Goal: Task Accomplishment & Management: Use online tool/utility

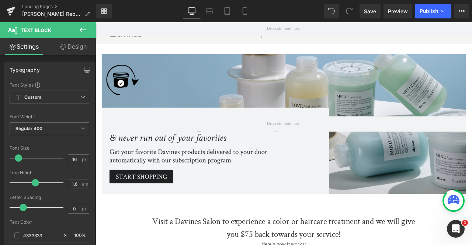
scroll to position [471, 0]
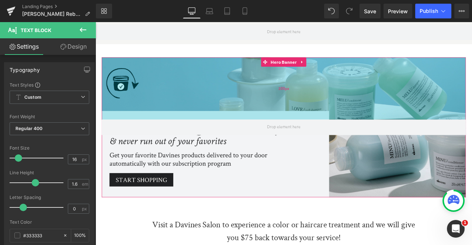
click at [183, 86] on div "200px" at bounding box center [318, 101] width 431 height 74
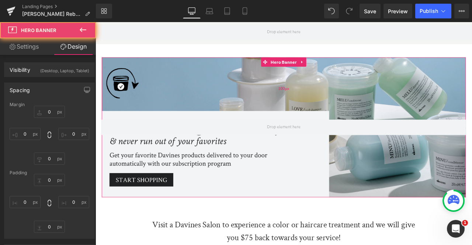
type input "0"
type input "200"
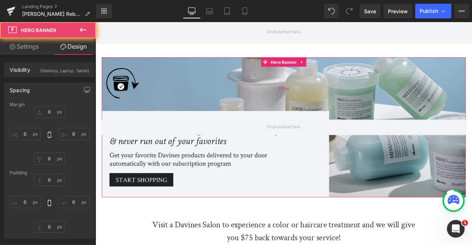
type input "0"
type input "200"
type input "0"
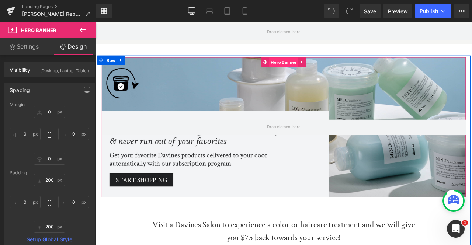
click at [313, 65] on span "Hero Banner" at bounding box center [318, 70] width 34 height 11
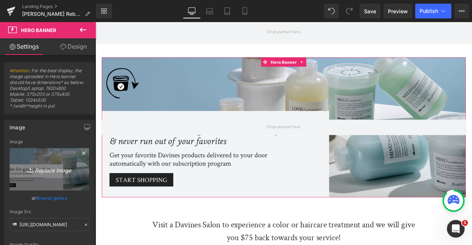
click at [47, 176] on link "Replace Image" at bounding box center [50, 169] width 80 height 42
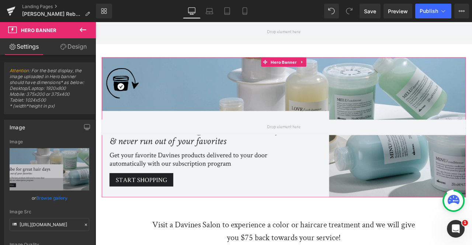
click at [49, 202] on link "Browse gallery" at bounding box center [51, 198] width 31 height 13
click at [58, 198] on link "Browse gallery" at bounding box center [51, 198] width 31 height 13
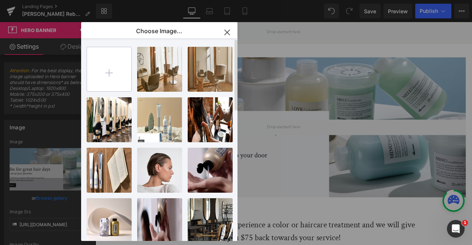
click at [103, 86] on input "file" at bounding box center [109, 69] width 44 height 44
type input "C:\fakepath\hero bannertry-02.jpg"
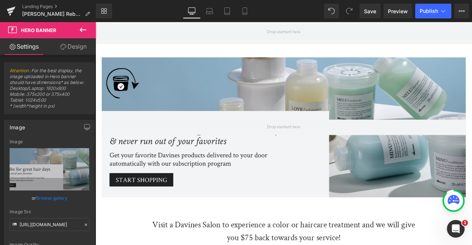
click at [52, 0] on div "Hero Banner You are previewing how the will restyle your page. You can not edit…" at bounding box center [236, 0] width 472 height 0
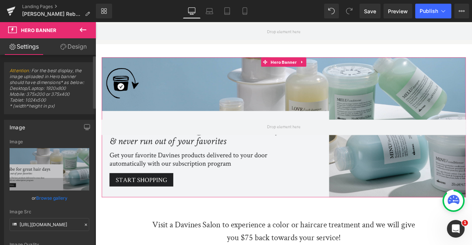
click at [56, 196] on link "Browse gallery" at bounding box center [51, 198] width 31 height 13
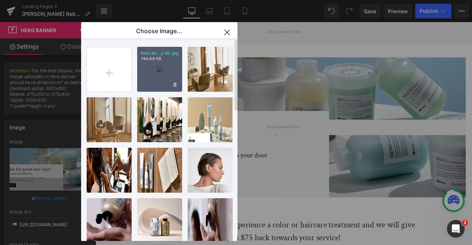
click at [151, 81] on div "hero ba...y-02.jpg 744.88 KB" at bounding box center [159, 69] width 45 height 45
type input "[URL][DOMAIN_NAME]"
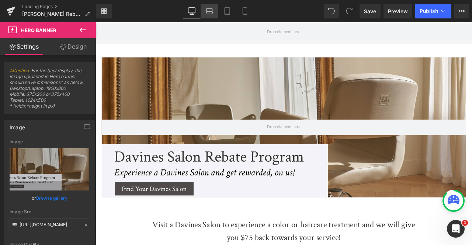
click at [208, 8] on icon at bounding box center [209, 10] width 7 height 7
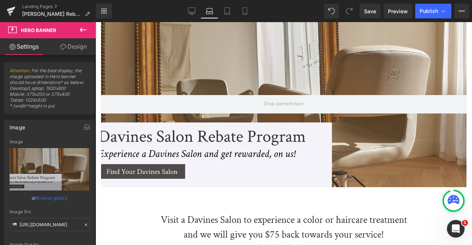
scroll to position [591, 0]
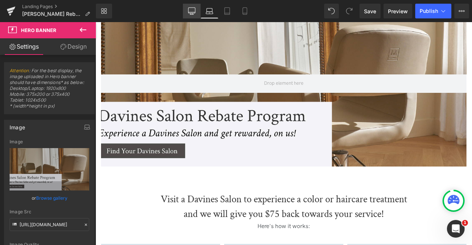
click at [194, 17] on link "Desktop" at bounding box center [192, 11] width 18 height 15
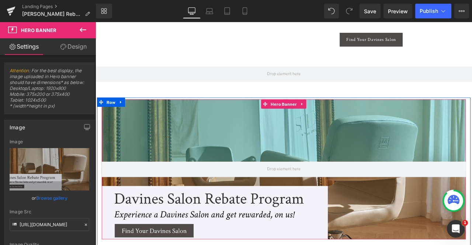
scroll to position [482, 0]
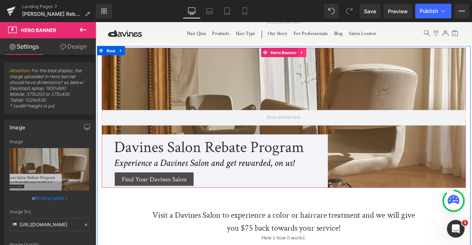
click at [338, 56] on icon at bounding box center [340, 59] width 5 height 6
click at [334, 56] on icon at bounding box center [335, 58] width 5 height 5
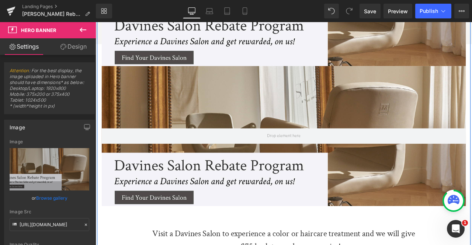
scroll to position [634, 0]
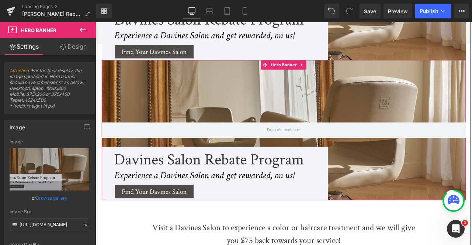
click at [204, 112] on div at bounding box center [318, 150] width 431 height 166
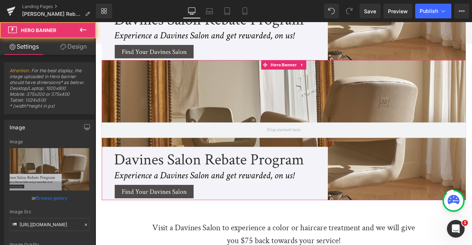
click at [54, 196] on link "Browse gallery" at bounding box center [51, 198] width 31 height 13
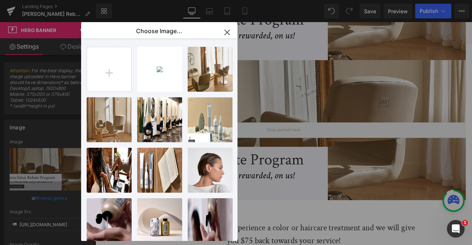
click at [101, 96] on div "hero ba...y-02.jpg 744.88 KB Delete image? Yes No salon2...lon2.jpg 1.69 MB Del…" at bounding box center [164, 141] width 154 height 206
click at [104, 79] on input "file" at bounding box center [109, 69] width 44 height 44
type input "C:\fakepath\hero banner1-01.jpg"
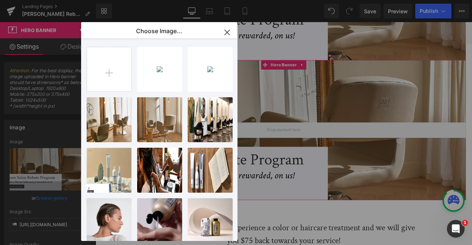
click at [52, 0] on div "Hero Banner You are previewing how the will restyle your page. You can not edit…" at bounding box center [236, 0] width 472 height 0
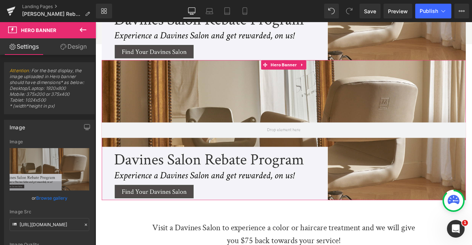
click at [52, 197] on link "Browse gallery" at bounding box center [51, 198] width 31 height 13
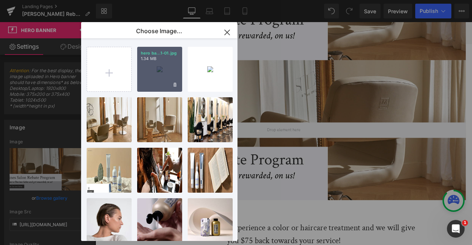
click at [153, 82] on div "hero ba...1-01.jpg 1.34 MB" at bounding box center [159, 69] width 45 height 45
type input "[URL][DOMAIN_NAME]"
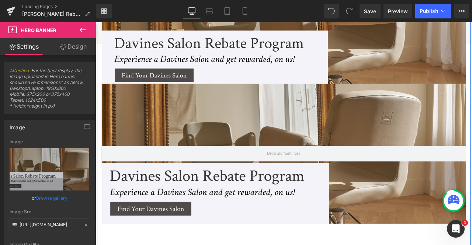
scroll to position [612, 0]
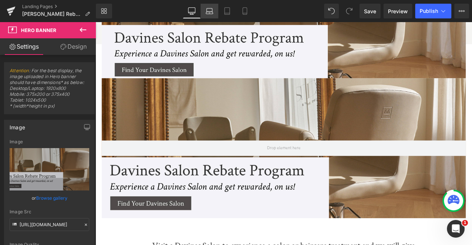
click at [211, 13] on icon at bounding box center [209, 10] width 7 height 7
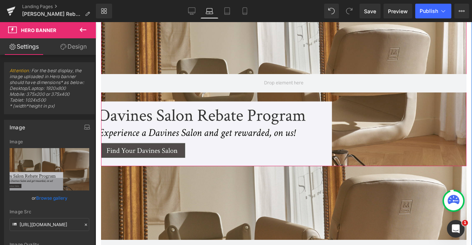
scroll to position [580, 0]
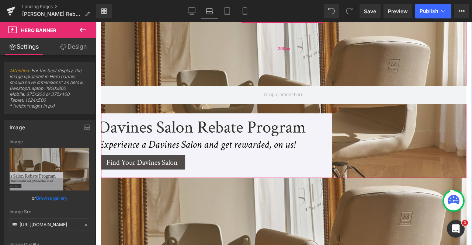
click at [196, 58] on div "200px" at bounding box center [283, 49] width 365 height 74
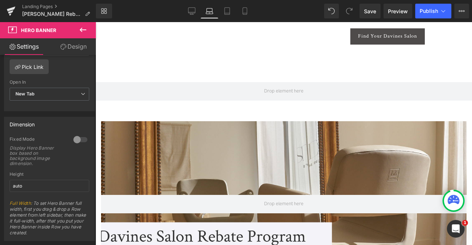
scroll to position [453, 0]
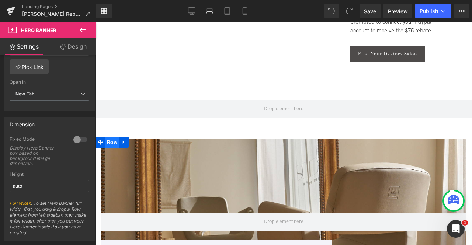
click at [110, 144] on span "Row" at bounding box center [112, 142] width 14 height 11
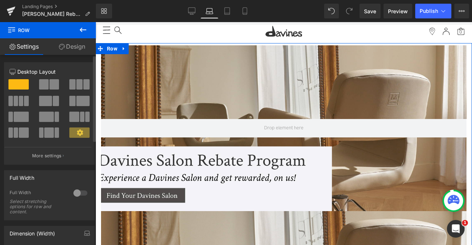
scroll to position [36, 0]
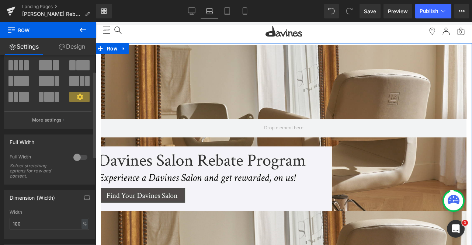
click at [76, 154] on div at bounding box center [81, 158] width 18 height 12
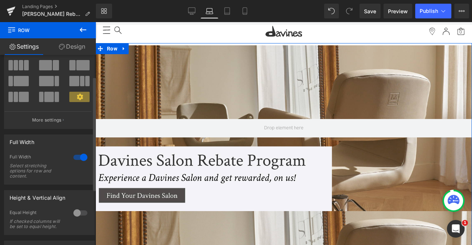
click at [77, 158] on div at bounding box center [81, 158] width 18 height 12
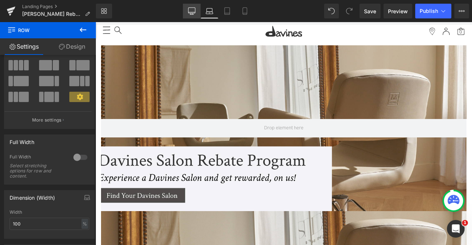
click at [192, 5] on link "Desktop" at bounding box center [192, 11] width 18 height 15
type input "1200"
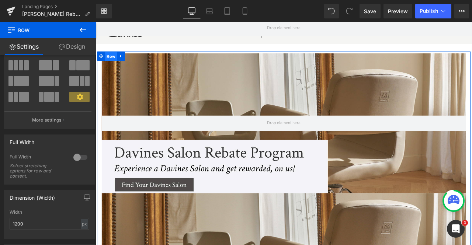
click at [114, 58] on span "Row" at bounding box center [114, 63] width 14 height 11
click at [74, 156] on div at bounding box center [81, 158] width 18 height 12
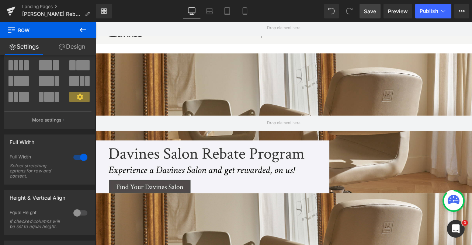
click at [365, 13] on span "Save" at bounding box center [370, 11] width 12 height 8
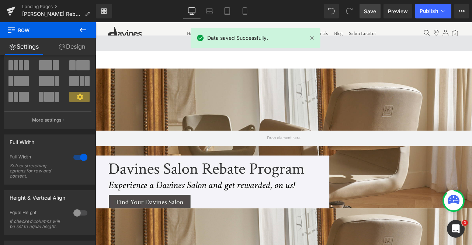
scroll to position [462, 0]
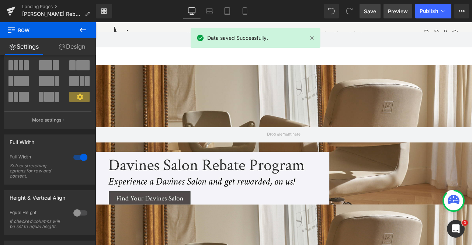
click at [393, 7] on link "Preview" at bounding box center [398, 11] width 29 height 15
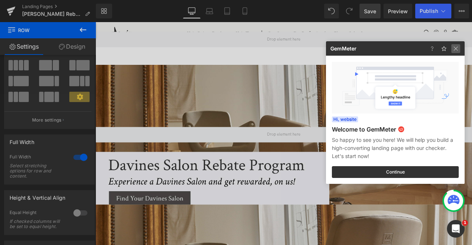
click at [458, 49] on img at bounding box center [455, 48] width 9 height 9
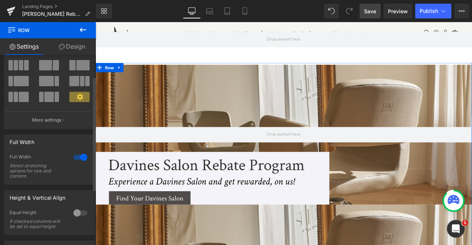
click at [82, 159] on div at bounding box center [81, 158] width 18 height 12
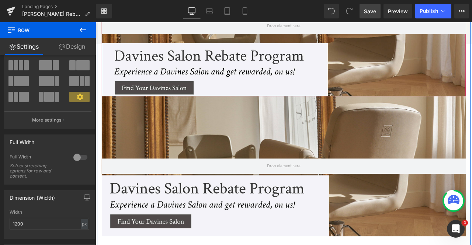
scroll to position [592, 0]
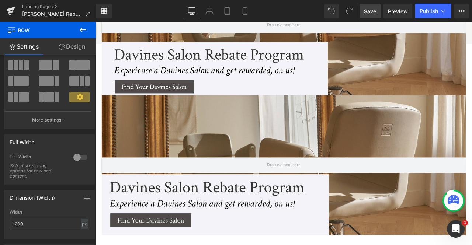
click at [364, 7] on link "Save" at bounding box center [370, 11] width 21 height 15
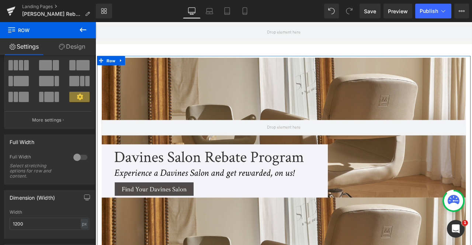
scroll to position [442, 0]
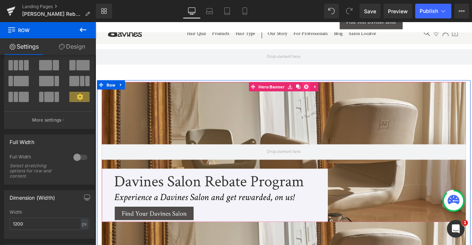
click at [344, 93] on link at bounding box center [346, 98] width 10 height 11
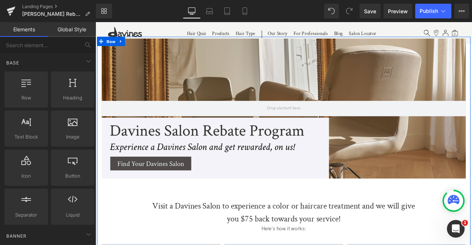
scroll to position [490, 0]
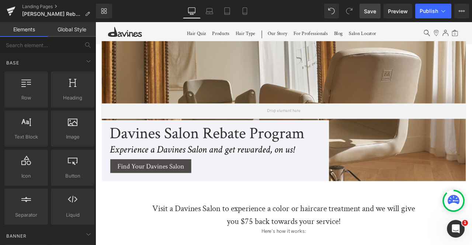
click at [374, 9] on span "Save" at bounding box center [370, 11] width 12 height 8
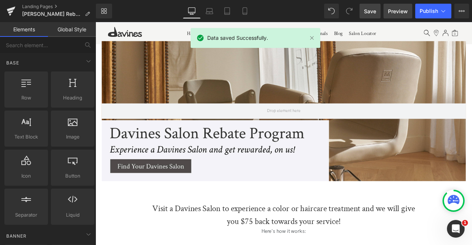
click at [393, 9] on span "Preview" at bounding box center [398, 11] width 20 height 8
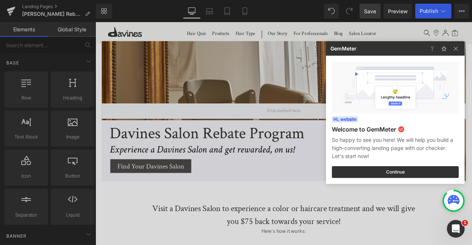
click at [174, 100] on div at bounding box center [236, 122] width 472 height 245
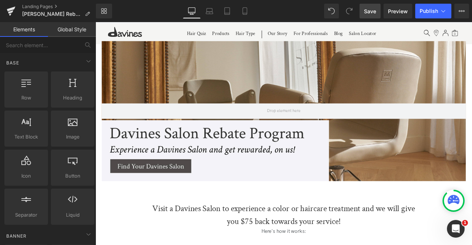
click at [453, 198] on icon at bounding box center [454, 199] width 12 height 9
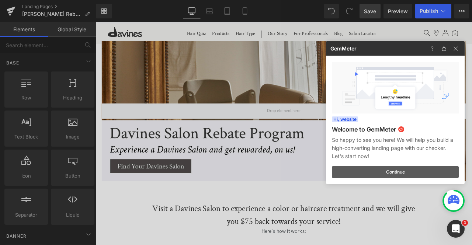
click at [404, 174] on button "Continue" at bounding box center [395, 172] width 127 height 12
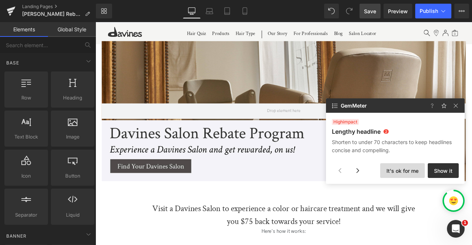
click at [406, 166] on button "It's ok for me" at bounding box center [402, 170] width 45 height 15
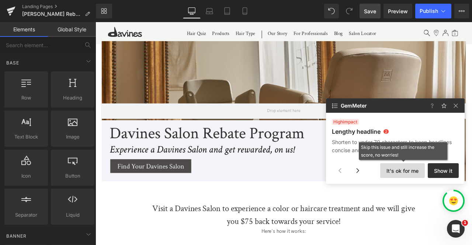
click at [406, 166] on button "It's ok for me" at bounding box center [402, 170] width 45 height 15
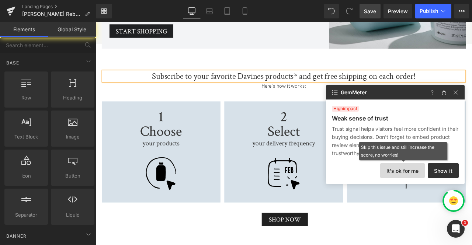
click at [406, 166] on button "It's ok for me" at bounding box center [402, 170] width 45 height 15
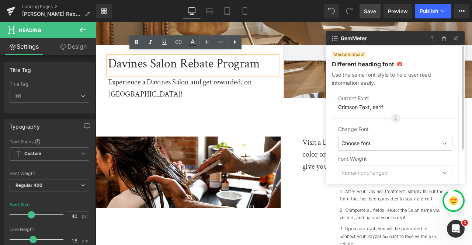
scroll to position [235, 0]
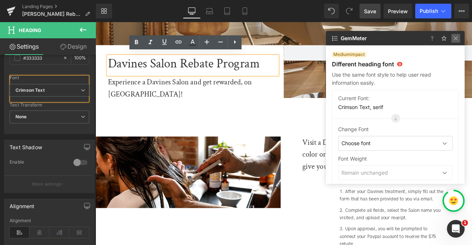
click at [456, 34] on img at bounding box center [455, 38] width 9 height 9
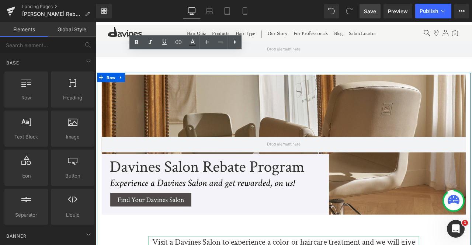
scroll to position [451, 0]
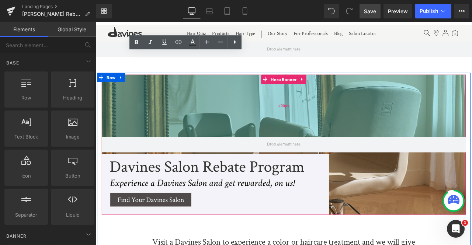
click at [226, 116] on div "200px" at bounding box center [318, 121] width 431 height 74
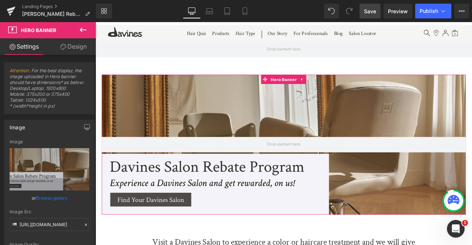
click at [84, 48] on link "Design" at bounding box center [73, 46] width 48 height 17
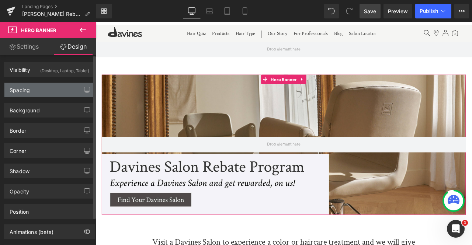
click at [37, 92] on div "Spacing" at bounding box center [49, 90] width 90 height 14
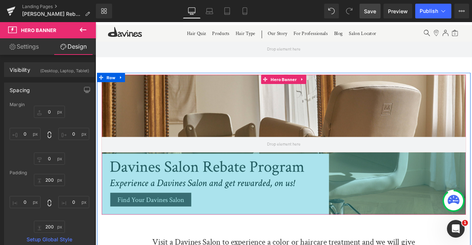
scroll to position [552, 0]
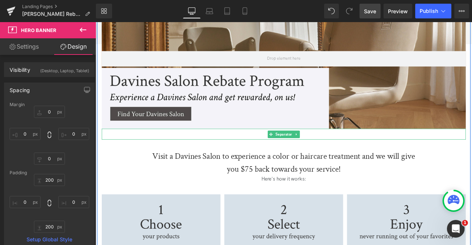
click at [183, 149] on div at bounding box center [318, 155] width 431 height 13
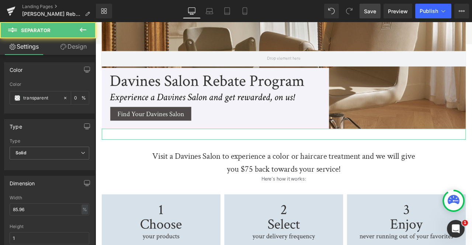
click at [70, 54] on link "Design" at bounding box center [73, 46] width 48 height 17
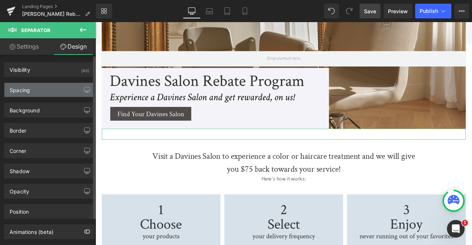
click at [48, 89] on div "Spacing" at bounding box center [49, 90] width 90 height 14
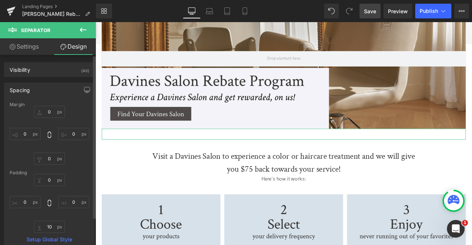
click at [48, 89] on div "Spacing" at bounding box center [49, 90] width 90 height 14
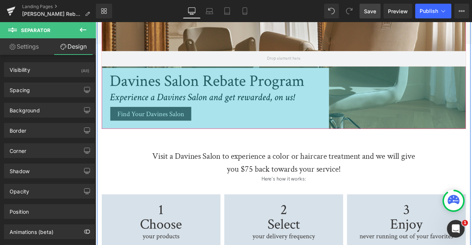
scroll to position [534, 0]
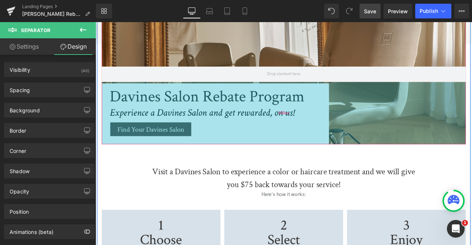
click at [252, 135] on div "200px" at bounding box center [318, 130] width 431 height 74
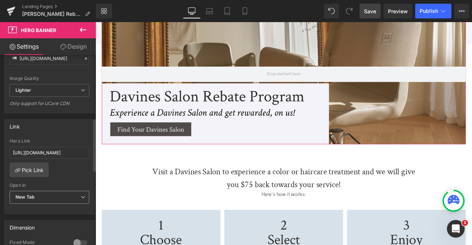
scroll to position [315, 0]
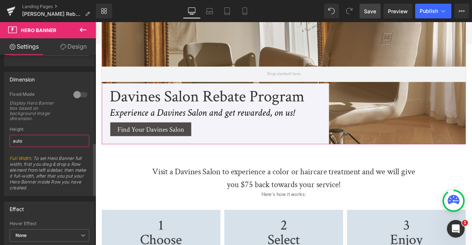
click at [29, 138] on input "auto" at bounding box center [50, 141] width 80 height 12
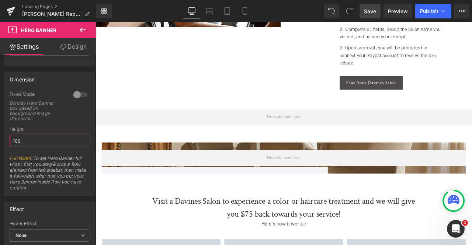
scroll to position [378, 0]
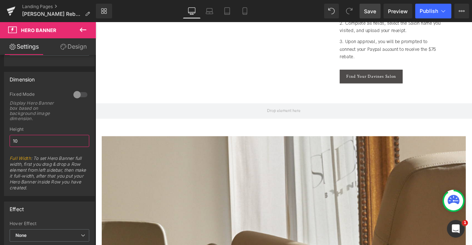
type input "1"
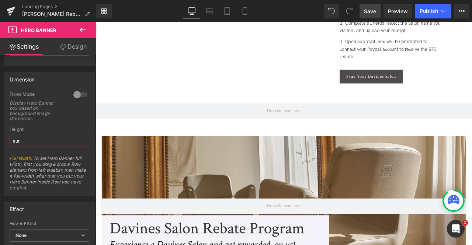
type input "auto"
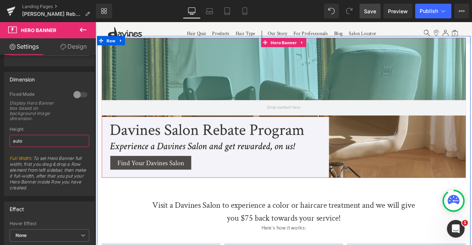
scroll to position [495, 0]
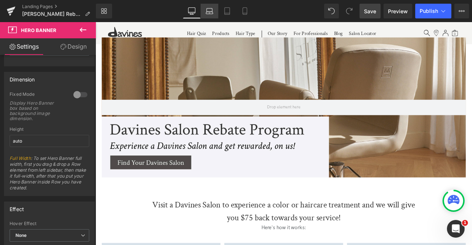
click at [212, 9] on icon at bounding box center [209, 10] width 7 height 7
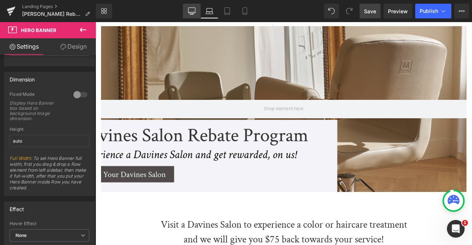
click at [189, 12] on icon at bounding box center [191, 10] width 7 height 7
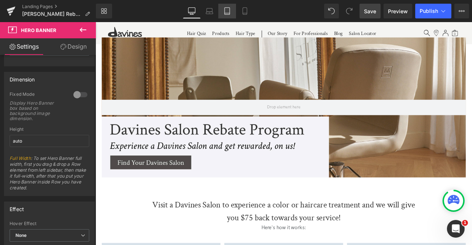
click at [226, 11] on icon at bounding box center [226, 10] width 7 height 7
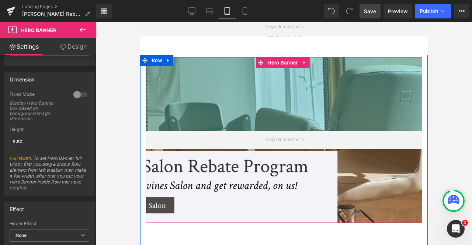
scroll to position [403, 0]
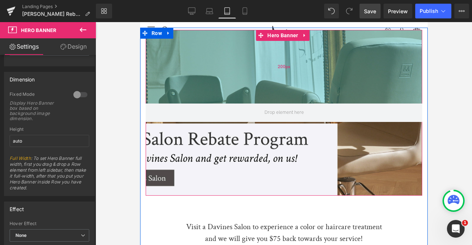
click at [212, 62] on div "200px" at bounding box center [283, 67] width 277 height 74
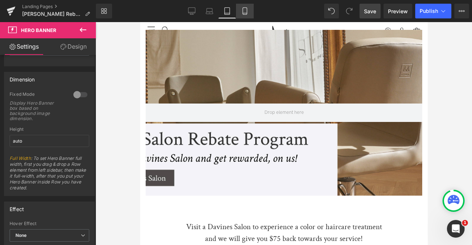
click at [246, 9] on icon at bounding box center [244, 10] width 7 height 7
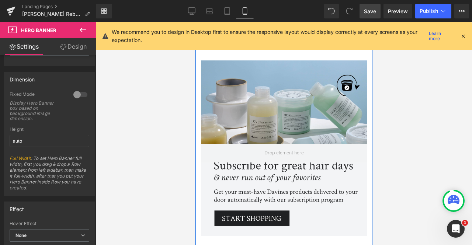
scroll to position [415, 0]
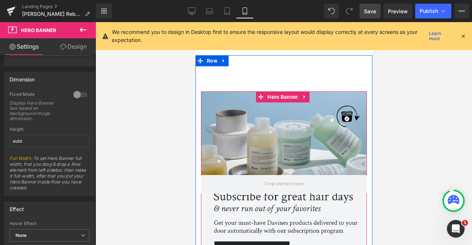
click at [239, 119] on div at bounding box center [284, 179] width 166 height 176
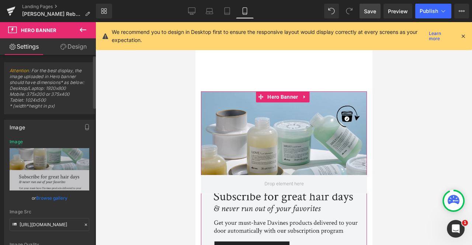
click at [47, 198] on link "Browse gallery" at bounding box center [51, 198] width 31 height 13
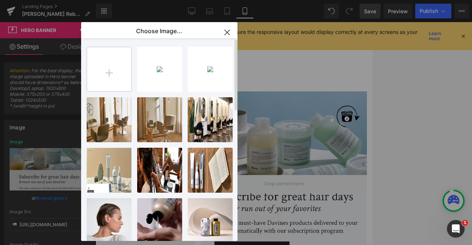
click at [106, 80] on input "file" at bounding box center [109, 69] width 44 height 44
type input "C:\fakepath\hero banner MOBILE-01.jpg"
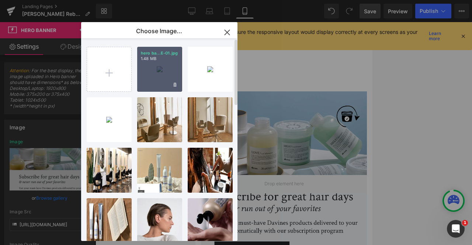
click at [43, 0] on div "Row You are previewing how the will restyle your page. You can not edit Element…" at bounding box center [236, 0] width 472 height 0
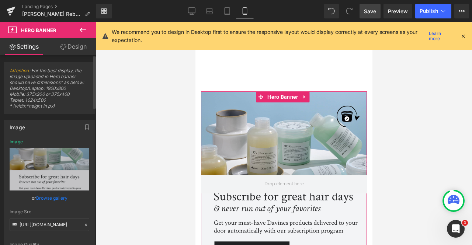
click at [52, 197] on link "Browse gallery" at bounding box center [51, 198] width 31 height 13
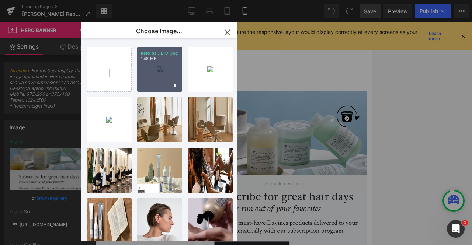
click at [152, 75] on div "hero ba...E-01.jpg 1.48 MB" at bounding box center [159, 69] width 45 height 45
type input "[URL][DOMAIN_NAME]"
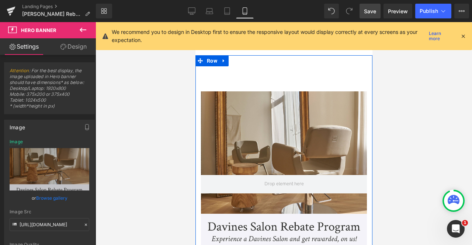
scroll to position [488, 0]
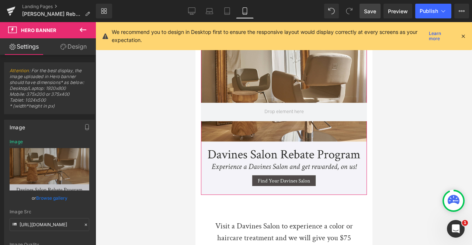
click at [80, 55] on link "Design" at bounding box center [73, 46] width 48 height 17
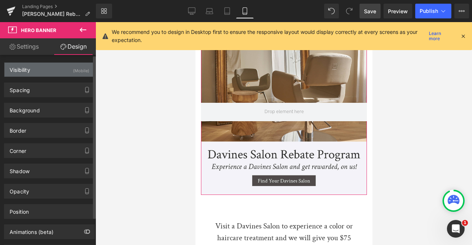
click at [57, 72] on div "Visibility (Mobile)" at bounding box center [49, 70] width 90 height 14
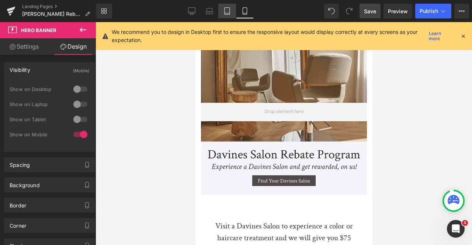
click at [224, 7] on link "Tablet" at bounding box center [227, 11] width 18 height 15
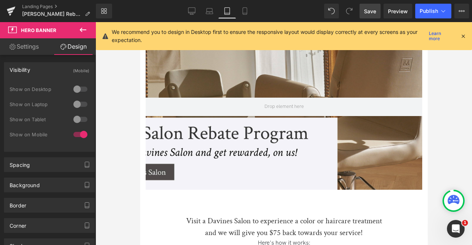
scroll to position [396, 0]
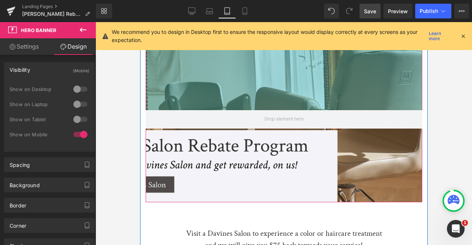
click at [195, 92] on div "200px" at bounding box center [283, 74] width 277 height 74
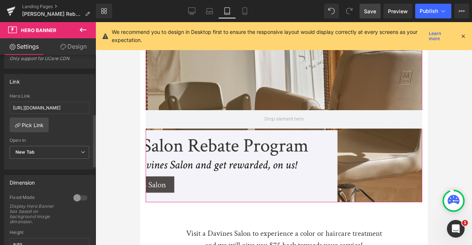
scroll to position [322, 0]
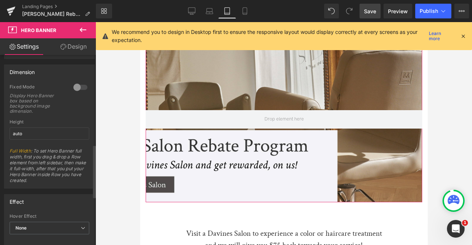
click at [72, 81] on div at bounding box center [81, 87] width 18 height 12
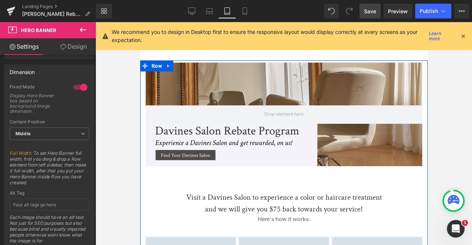
scroll to position [396, 0]
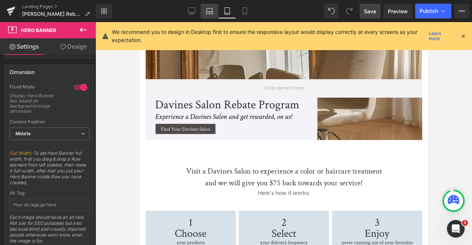
click at [211, 10] on icon at bounding box center [209, 10] width 7 height 7
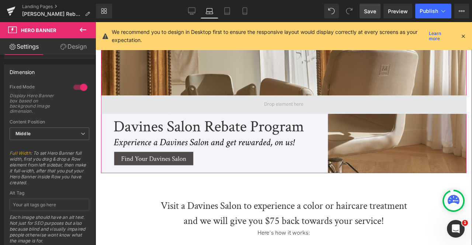
scroll to position [502, 0]
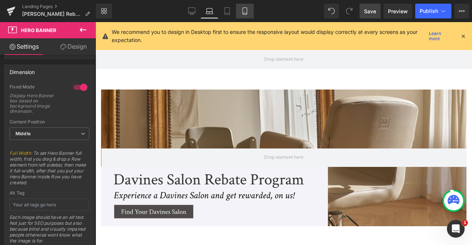
click at [249, 11] on link "Mobile" at bounding box center [245, 11] width 18 height 15
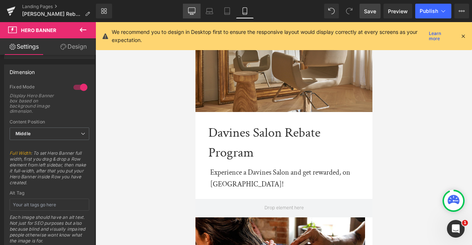
click at [192, 8] on icon at bounding box center [191, 10] width 7 height 7
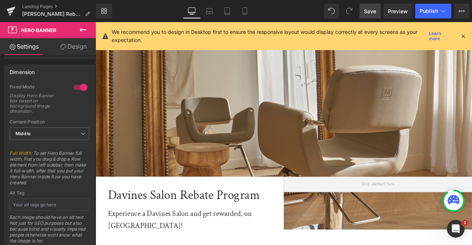
scroll to position [421, 0]
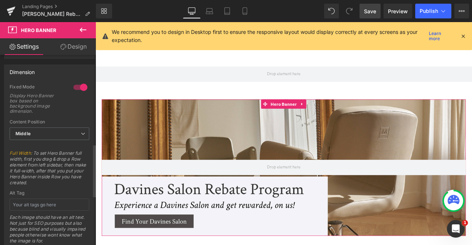
click at [75, 82] on div at bounding box center [81, 87] width 18 height 12
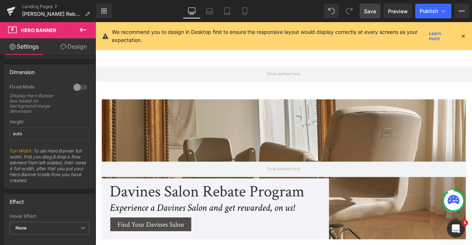
click at [381, 7] on link "Save" at bounding box center [370, 11] width 21 height 15
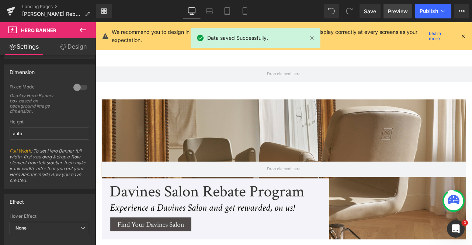
click at [389, 9] on span "Preview" at bounding box center [398, 11] width 20 height 8
click at [81, 81] on div at bounding box center [81, 87] width 18 height 12
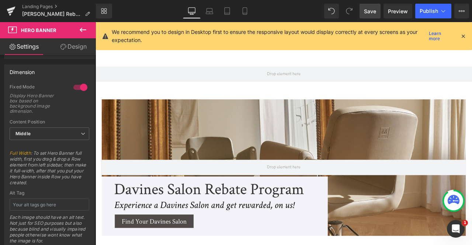
click at [374, 5] on link "Save" at bounding box center [370, 11] width 21 height 15
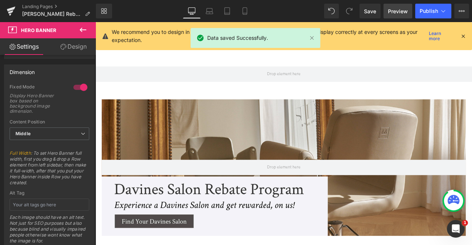
click at [395, 11] on span "Preview" at bounding box center [398, 11] width 20 height 8
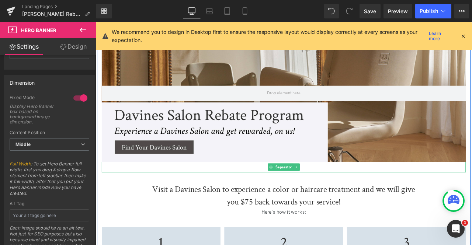
scroll to position [447, 0]
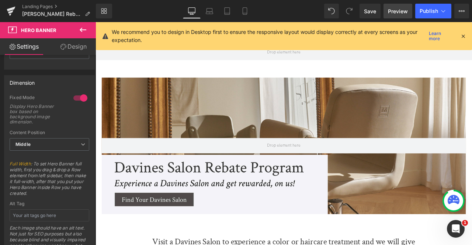
click at [396, 7] on link "Preview" at bounding box center [398, 11] width 29 height 15
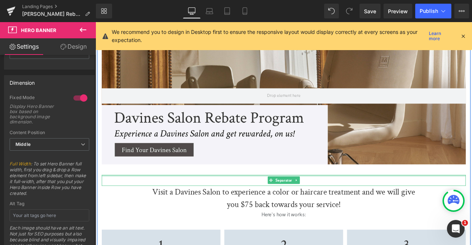
scroll to position [506, 0]
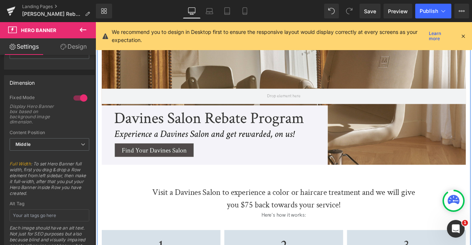
click at [178, 156] on div at bounding box center [318, 111] width 431 height 162
click at [129, 136] on div at bounding box center [318, 111] width 431 height 162
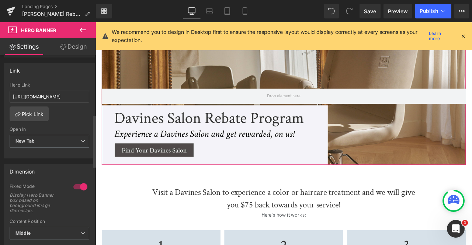
scroll to position [223, 0]
click at [34, 112] on link "Pick Link" at bounding box center [29, 113] width 39 height 15
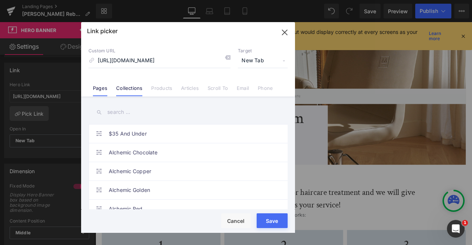
click at [107, 89] on link "Pages" at bounding box center [100, 90] width 14 height 11
click at [123, 115] on input "text" at bounding box center [188, 112] width 199 height 17
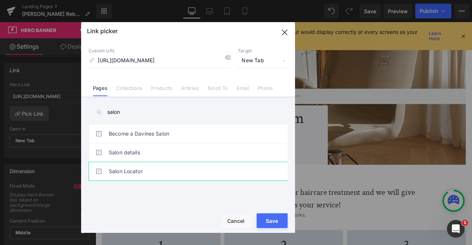
type input "salon"
click at [174, 173] on link "Salon Locator" at bounding box center [190, 171] width 162 height 18
type input "/pages/salon-locator"
click at [266, 223] on button "Save" at bounding box center [272, 221] width 31 height 15
type input "/pages/salon-locator"
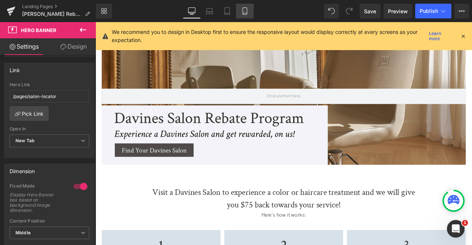
click at [246, 10] on icon at bounding box center [244, 10] width 7 height 7
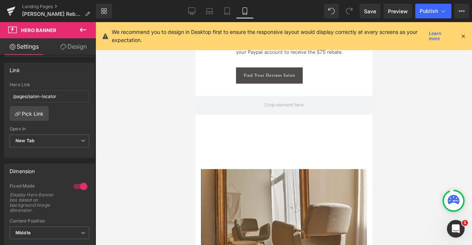
scroll to position [477, 0]
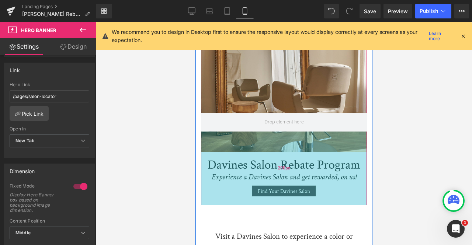
click at [229, 149] on div "200px" at bounding box center [284, 169] width 166 height 74
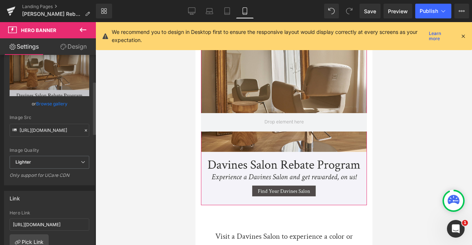
scroll to position [197, 0]
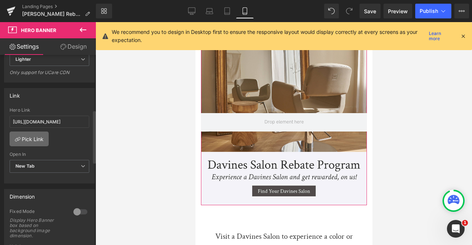
click at [26, 139] on link "Pick Link" at bounding box center [29, 139] width 39 height 15
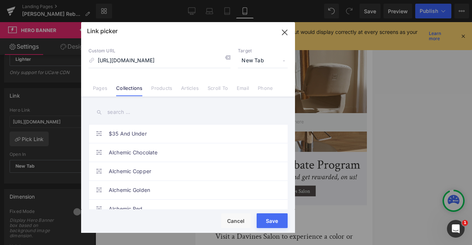
click at [119, 111] on input "text" at bounding box center [188, 112] width 199 height 17
click at [97, 77] on div "Custom URL [URL][DOMAIN_NAME] Target New Tab Current Tab New Tab Pages Collecti…" at bounding box center [188, 69] width 214 height 56
click at [104, 87] on link "Pages" at bounding box center [100, 90] width 14 height 11
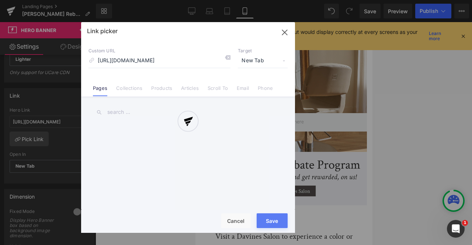
click at [119, 111] on div "Link picker Back to Library Insert Custom URL [URL][DOMAIN_NAME] Target New Tab…" at bounding box center [188, 127] width 214 height 211
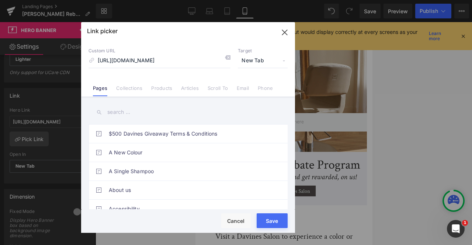
click at [119, 111] on input "text" at bounding box center [188, 112] width 199 height 17
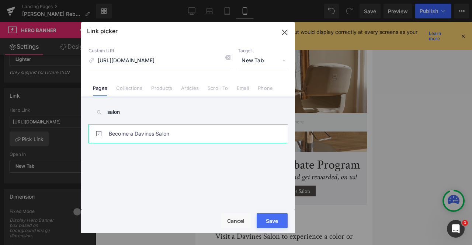
type input "salon"
click at [190, 132] on link "Become a Davines Salon" at bounding box center [190, 134] width 162 height 18
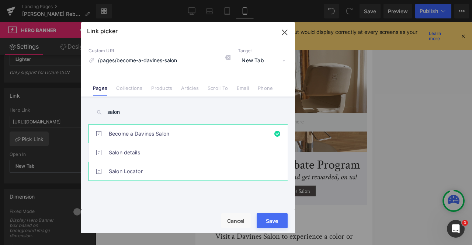
click at [164, 163] on link "Salon Locator" at bounding box center [190, 171] width 162 height 18
type input "/pages/salon-locator"
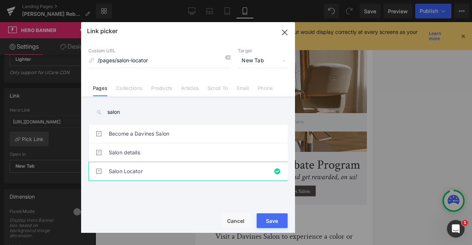
click at [271, 221] on button "Save" at bounding box center [272, 221] width 31 height 15
type input "/pages/salon-locator"
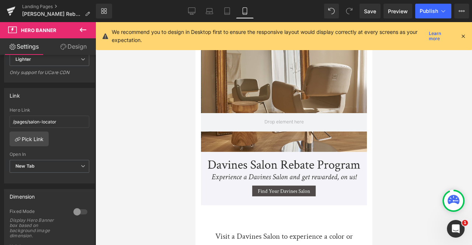
click at [194, 18] on div "Library Mobile Desktop Laptop Tablet Mobile Save Preview Publish Scheduled View…" at bounding box center [284, 11] width 376 height 22
click at [191, 13] on icon at bounding box center [191, 11] width 7 height 6
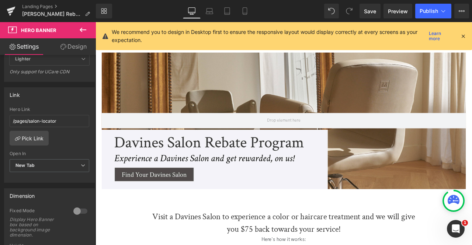
type input "[URL][DOMAIN_NAME]"
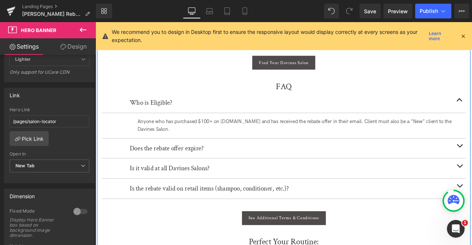
scroll to position [834, 0]
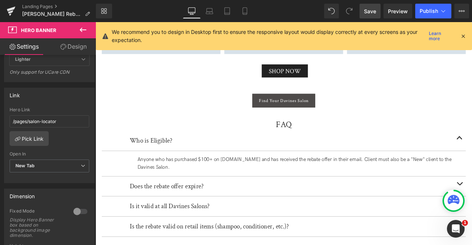
drag, startPoint x: 373, startPoint y: 13, endPoint x: 155, endPoint y: 104, distance: 236.2
click at [373, 13] on span "Save" at bounding box center [370, 11] width 12 height 8
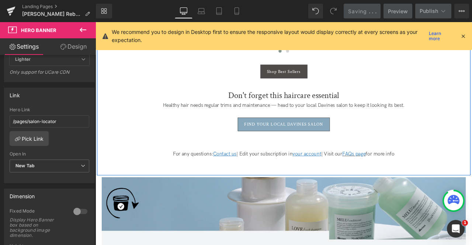
scroll to position [1286, 0]
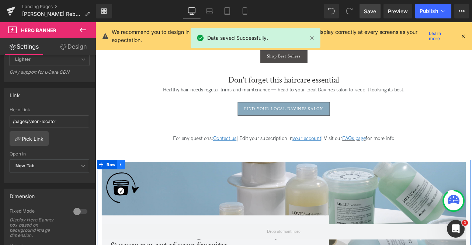
click at [124, 185] on link at bounding box center [126, 190] width 10 height 11
click at [140, 185] on link at bounding box center [145, 190] width 10 height 11
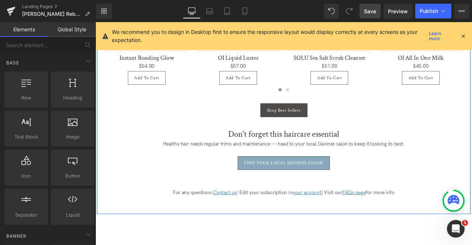
scroll to position [1220, 0]
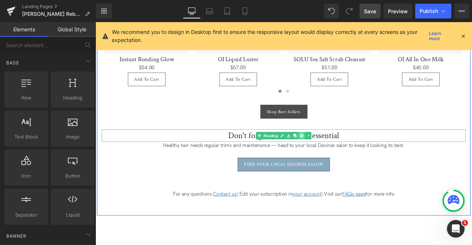
click at [339, 155] on icon at bounding box center [340, 157] width 4 height 4
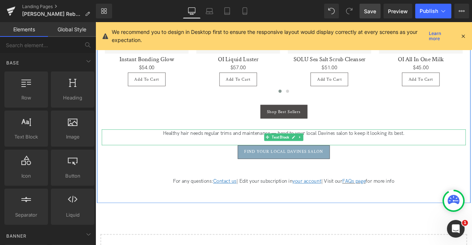
click at [339, 154] on link at bounding box center [338, 158] width 8 height 9
click at [339, 154] on link at bounding box center [342, 158] width 8 height 9
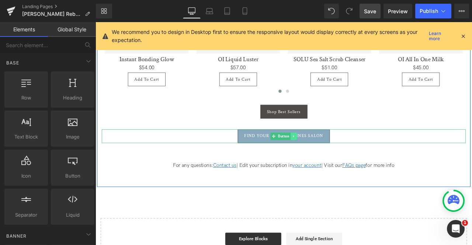
click at [329, 153] on link at bounding box center [331, 157] width 8 height 9
click at [333, 155] on icon at bounding box center [334, 157] width 4 height 4
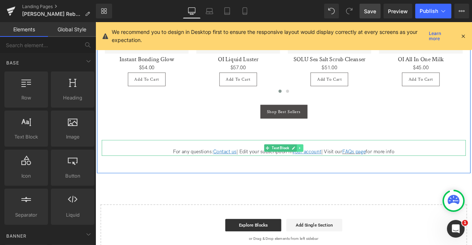
click at [336, 169] on icon at bounding box center [338, 171] width 4 height 4
click at [341, 169] on icon at bounding box center [342, 171] width 4 height 4
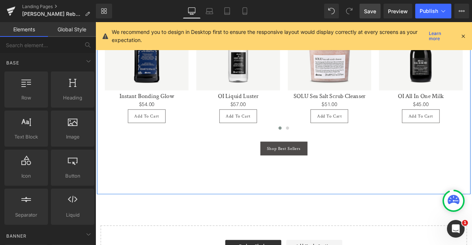
scroll to position [1176, 0]
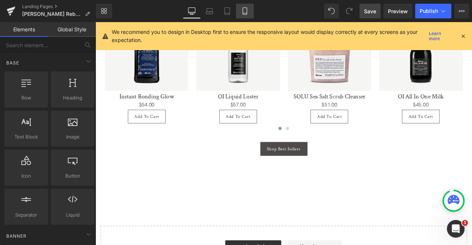
click at [247, 11] on icon at bounding box center [245, 11] width 4 height 7
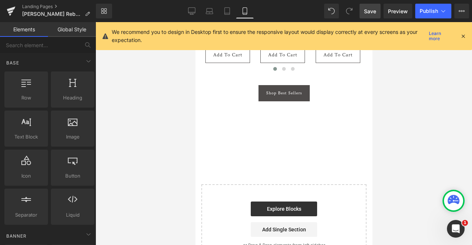
scroll to position [1249, 0]
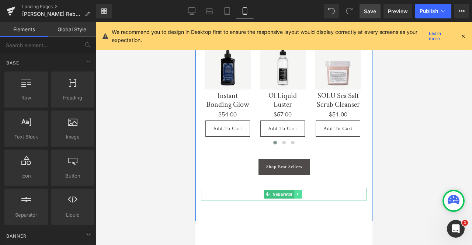
click at [298, 192] on icon at bounding box center [297, 194] width 4 height 4
click at [300, 192] on icon at bounding box center [301, 194] width 4 height 4
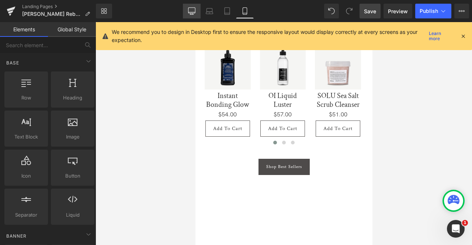
click at [196, 5] on link "Desktop" at bounding box center [192, 11] width 18 height 15
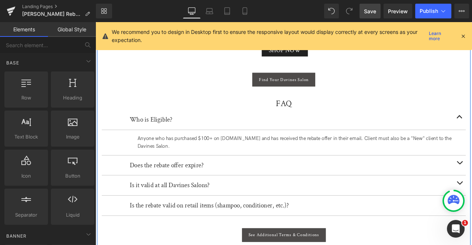
scroll to position [858, 0]
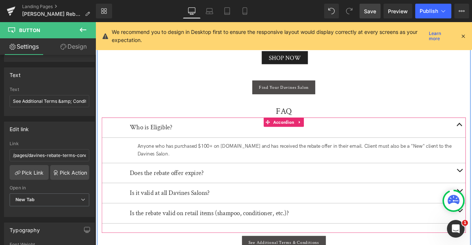
scroll to position [850, 0]
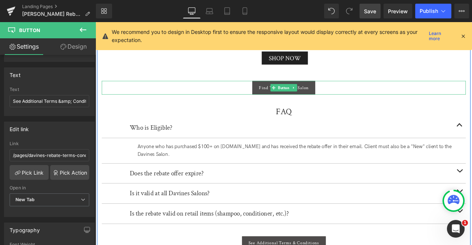
click at [299, 97] on span "Find Your Davines Salon" at bounding box center [318, 100] width 59 height 6
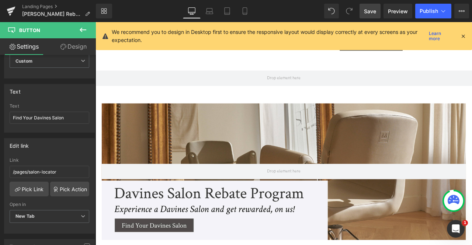
scroll to position [520, 0]
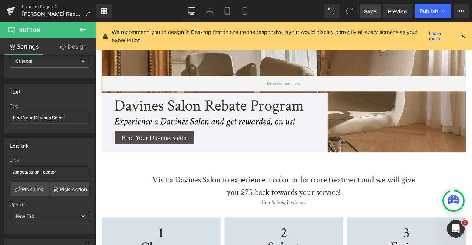
click at [372, 6] on link "Save" at bounding box center [370, 11] width 21 height 15
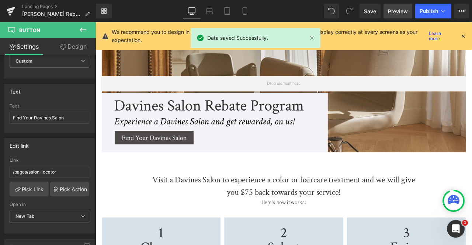
click at [398, 8] on span "Preview" at bounding box center [398, 11] width 20 height 8
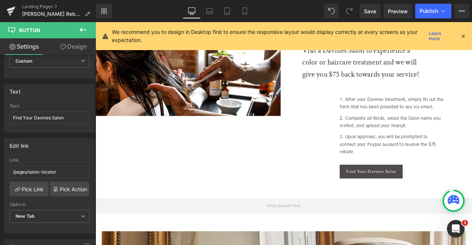
scroll to position [272, 0]
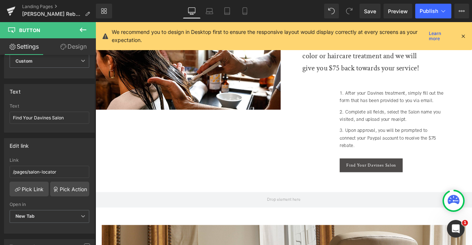
click at [415, 124] on div "After your Davines treatment, simply fill out the form that has been provided t…" at bounding box center [439, 137] width 138 height 71
click at [415, 124] on li "Complete all fields, select the Salon name you visited, and upload your receipt." at bounding box center [447, 133] width 124 height 18
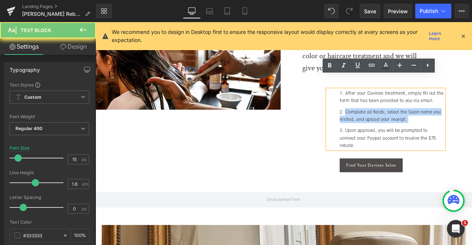
click at [415, 124] on li "Complete all fields, select the Salon name you visited, and upload your receipt." at bounding box center [447, 133] width 124 height 18
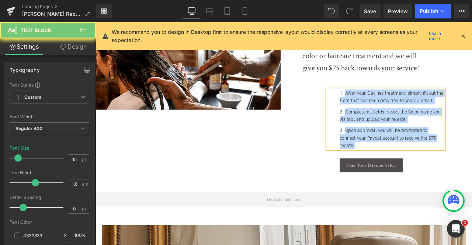
copy ol "After your Davines treatment, simply fill out the form that has been provided t…"
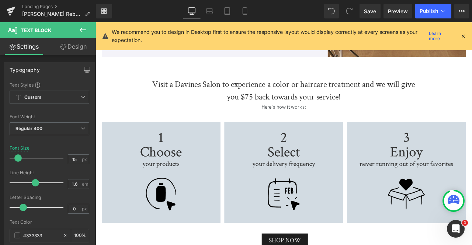
scroll to position [619, 0]
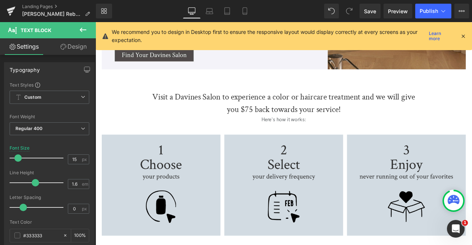
click at [197, 194] on img at bounding box center [318, 237] width 431 height 163
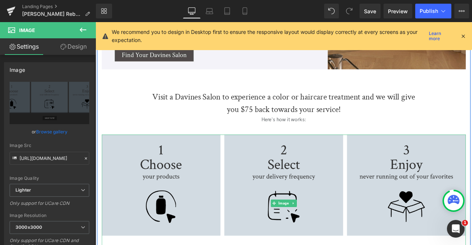
scroll to position [690, 0]
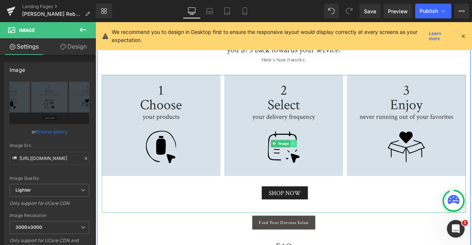
click at [329, 162] on link at bounding box center [330, 166] width 8 height 9
click at [326, 164] on icon at bounding box center [326, 166] width 4 height 4
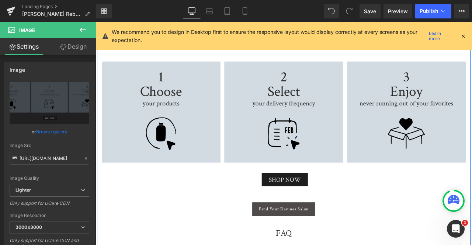
scroll to position [869, 0]
click at [204, 70] on img at bounding box center [318, 150] width 431 height 163
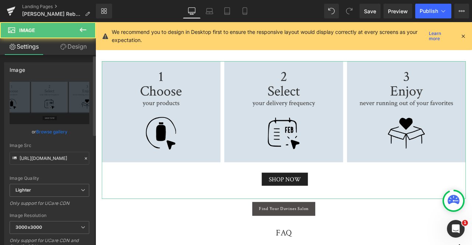
click at [39, 131] on link "Browse gallery" at bounding box center [51, 131] width 31 height 13
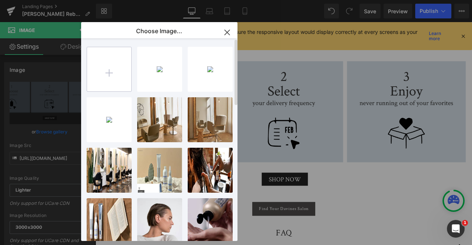
click at [97, 82] on input "file" at bounding box center [109, 69] width 44 height 44
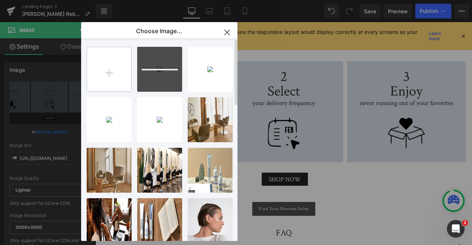
click at [105, 84] on input "file" at bounding box center [109, 69] width 44 height 44
type input "C:\fakepath\steps MOBILE-01.png"
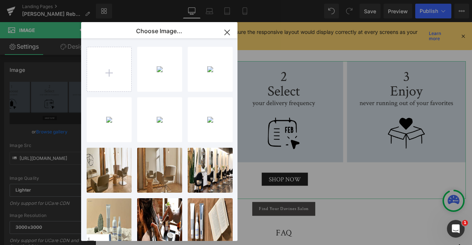
click at [46, 0] on div "Row You are previewing how the will restyle your page. You can not edit Element…" at bounding box center [236, 0] width 472 height 0
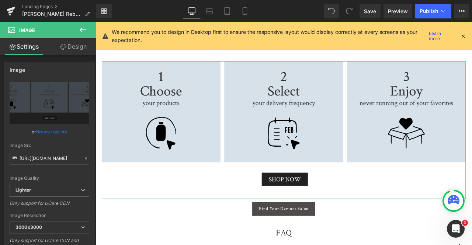
click at [46, 132] on link "Browse gallery" at bounding box center [51, 131] width 31 height 13
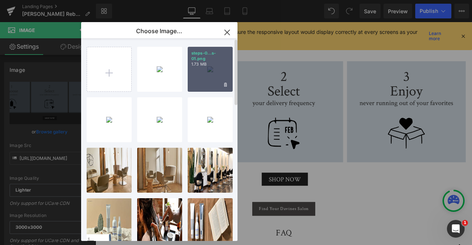
click at [201, 73] on div "steps-0...s-01.png 1.73 MB" at bounding box center [210, 69] width 45 height 45
type input "[URL][DOMAIN_NAME]"
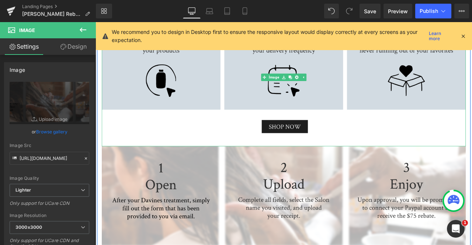
scroll to position [777, 0]
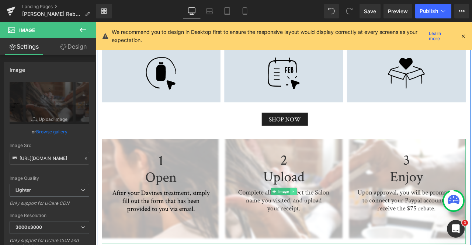
click at [329, 219] on link at bounding box center [330, 223] width 8 height 9
click at [324, 221] on icon at bounding box center [326, 223] width 4 height 4
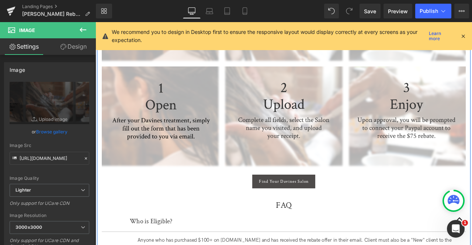
scroll to position [994, 0]
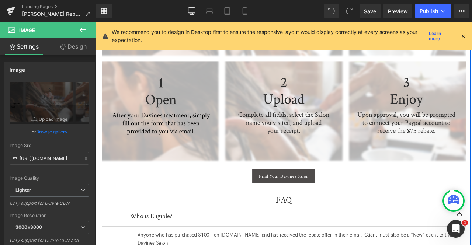
click at [213, 123] on img at bounding box center [318, 131] width 431 height 125
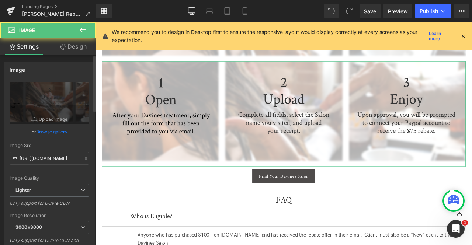
click at [60, 130] on link "Browse gallery" at bounding box center [51, 131] width 31 height 13
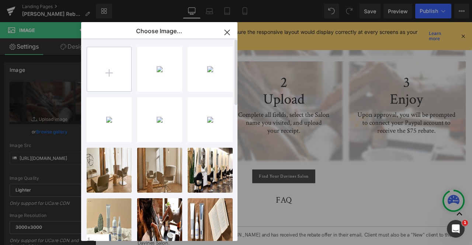
click at [118, 72] on input "file" at bounding box center [109, 69] width 44 height 44
type input "C:\fakepath\steps2-01.png"
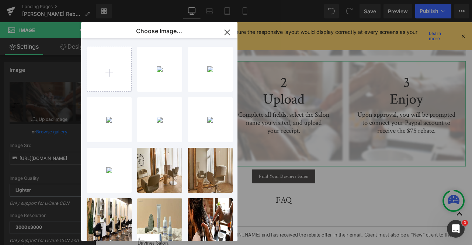
click at [50, 0] on div "Row You are previewing how the will restyle your page. You can not edit Element…" at bounding box center [236, 0] width 472 height 0
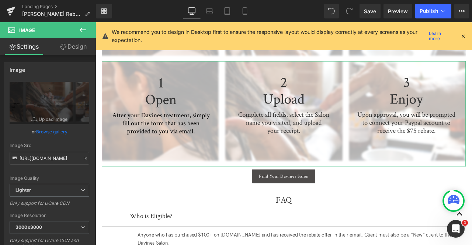
click at [50, 129] on link "Browse gallery" at bounding box center [51, 131] width 31 height 13
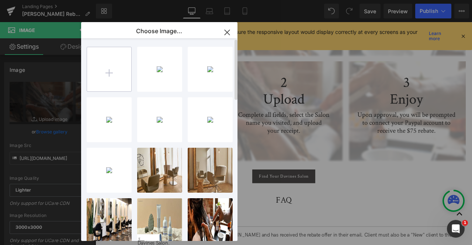
click at [129, 84] on input "file" at bounding box center [109, 69] width 44 height 44
type input "C:\fakepath\steps MOBILE2-01.png"
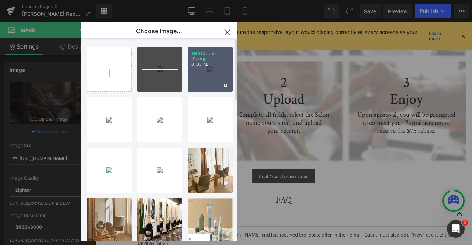
click at [203, 76] on div "steps2-...2-01.png 81.03 KB" at bounding box center [210, 69] width 45 height 45
type input "[URL][DOMAIN_NAME]"
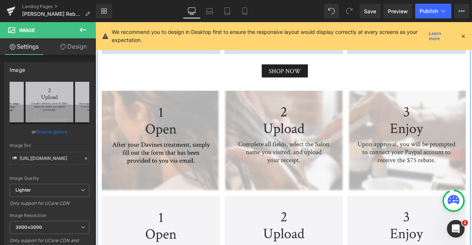
scroll to position [801, 0]
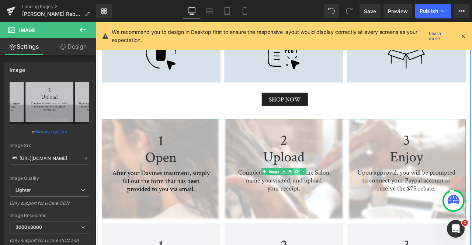
click at [332, 197] on icon at bounding box center [334, 199] width 4 height 4
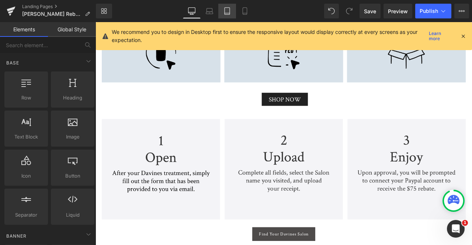
click at [226, 15] on link "Tablet" at bounding box center [227, 11] width 18 height 15
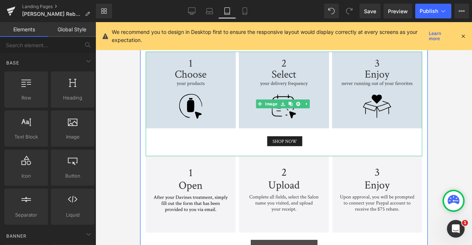
scroll to position [603, 0]
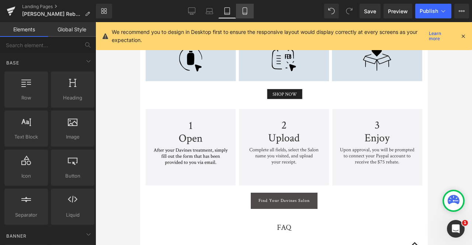
click at [246, 10] on icon at bounding box center [244, 10] width 7 height 7
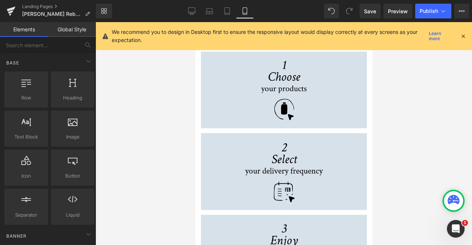
scroll to position [746, 0]
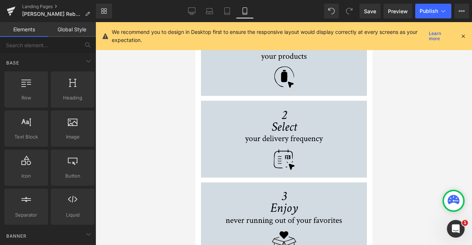
click at [249, 85] on img at bounding box center [284, 158] width 166 height 278
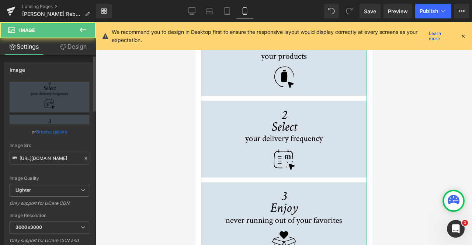
click at [55, 133] on link "Browse gallery" at bounding box center [51, 131] width 31 height 13
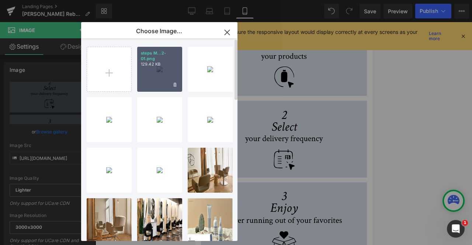
click at [149, 73] on div "steps M...2-01.png 129.42 KB" at bounding box center [159, 69] width 45 height 45
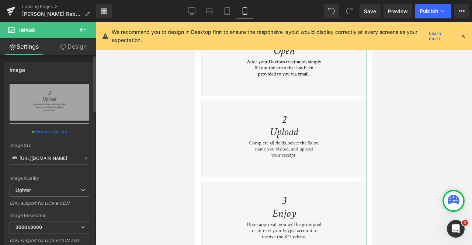
click at [58, 132] on link "Browse gallery" at bounding box center [51, 131] width 31 height 13
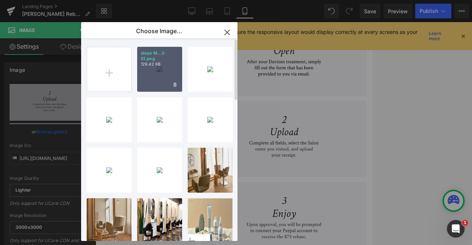
click at [161, 78] on div "steps M...2-01.png 129.42 KB" at bounding box center [159, 69] width 45 height 45
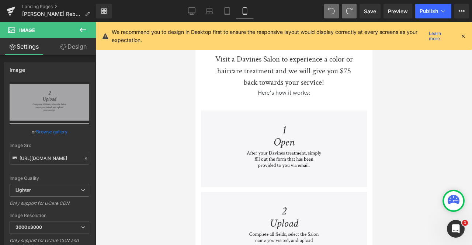
scroll to position [653, 0]
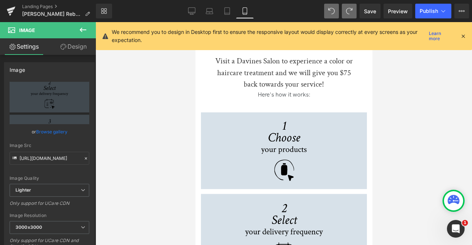
type input "[URL][DOMAIN_NAME]"
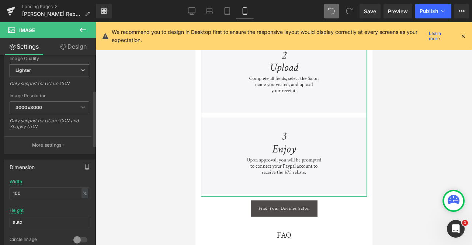
scroll to position [139, 0]
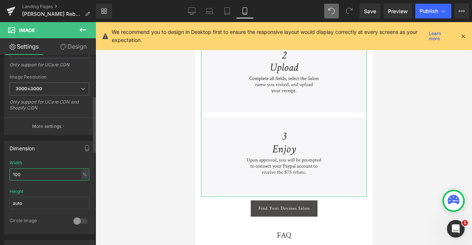
click at [47, 171] on input "100" at bounding box center [50, 175] width 80 height 12
type input "auto"
click at [60, 202] on input "auto" at bounding box center [50, 203] width 80 height 12
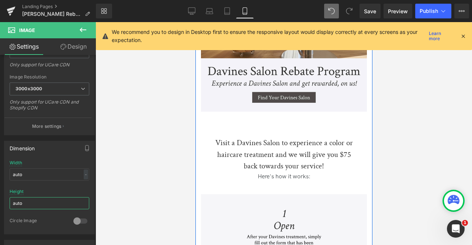
scroll to position [650, 0]
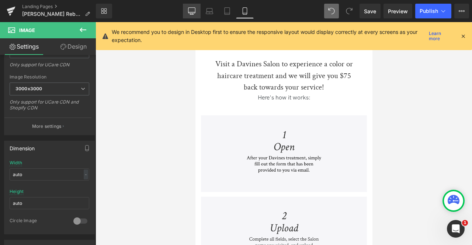
click at [185, 18] on link "Desktop" at bounding box center [192, 11] width 18 height 15
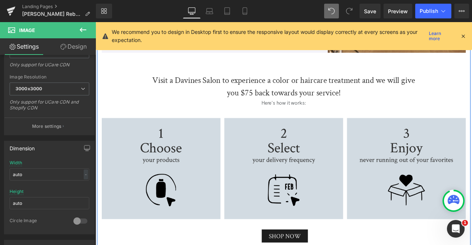
scroll to position [638, 0]
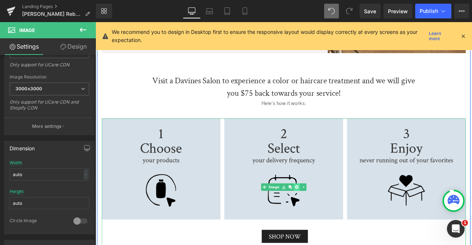
click at [335, 214] on link at bounding box center [334, 218] width 8 height 9
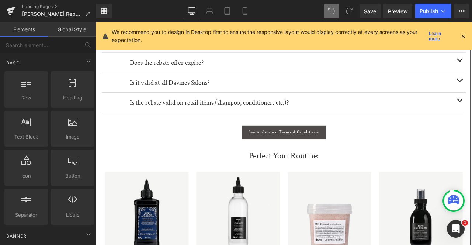
scroll to position [980, 0]
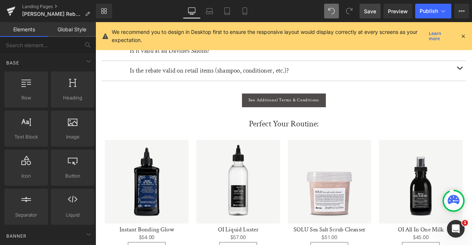
click at [362, 13] on link "Save" at bounding box center [370, 11] width 21 height 15
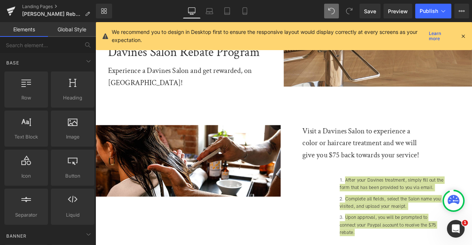
scroll to position [0, 0]
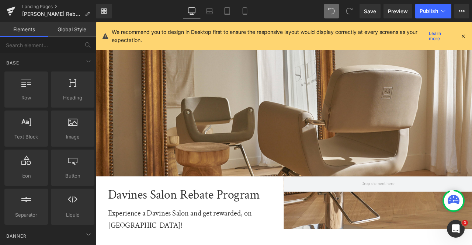
click at [465, 35] on icon at bounding box center [463, 36] width 7 height 7
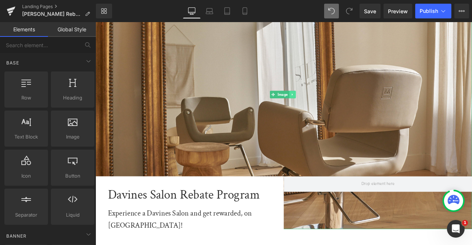
click at [329, 107] on icon at bounding box center [329, 108] width 4 height 4
click at [329, 107] on link at bounding box center [333, 108] width 8 height 9
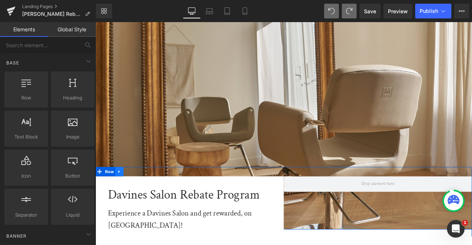
click at [125, 198] on link at bounding box center [124, 199] width 10 height 11
click at [146, 198] on link at bounding box center [143, 199] width 10 height 11
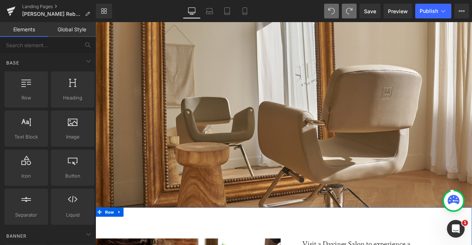
scroll to position [98, 0]
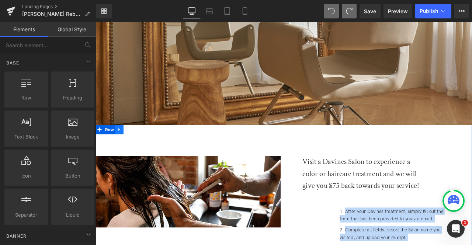
click at [123, 148] on icon at bounding box center [123, 149] width 1 height 3
click at [142, 147] on icon at bounding box center [142, 149] width 5 height 5
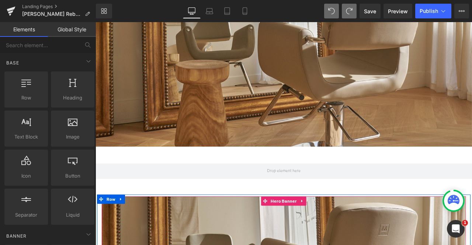
scroll to position [172, 0]
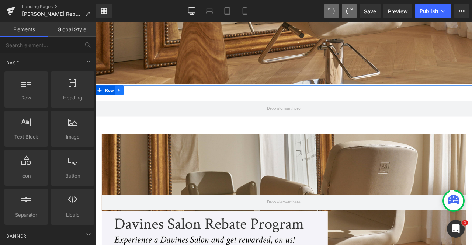
click at [123, 100] on icon at bounding box center [123, 103] width 5 height 6
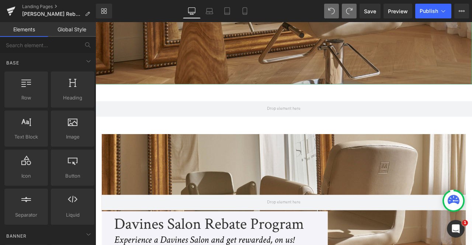
scroll to position [0, 0]
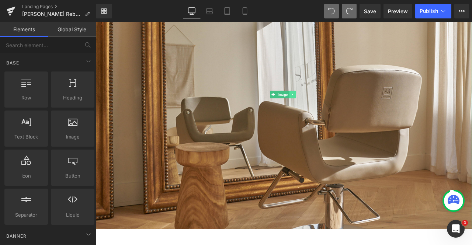
click at [329, 106] on icon at bounding box center [329, 108] width 4 height 4
click at [331, 107] on icon at bounding box center [333, 108] width 4 height 4
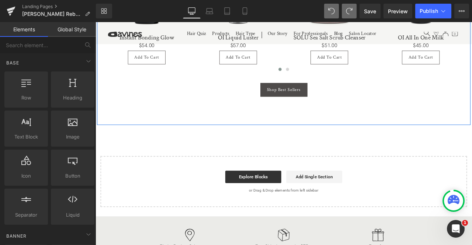
scroll to position [754, 0]
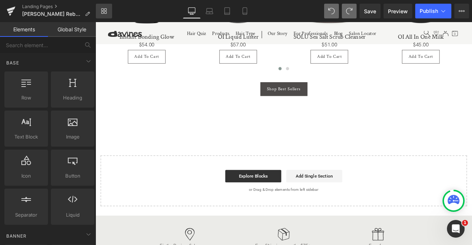
click at [108, 7] on link "Library" at bounding box center [104, 11] width 16 height 15
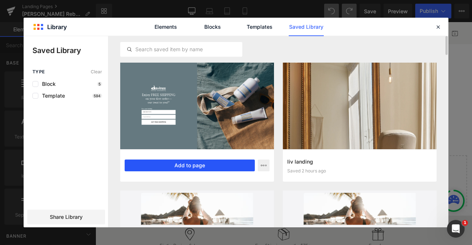
click at [190, 166] on button "Add to page" at bounding box center [190, 166] width 130 height 12
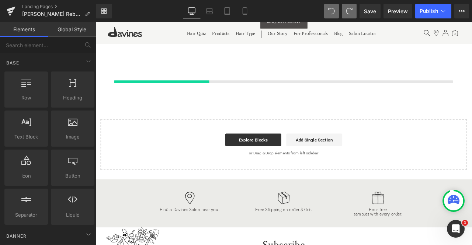
scroll to position [836, 0]
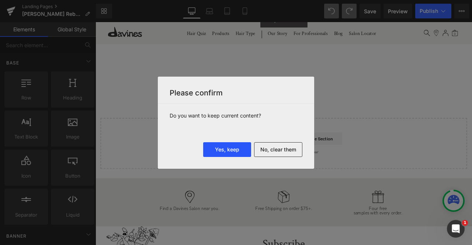
click at [239, 155] on button "Yes, keep" at bounding box center [227, 149] width 48 height 15
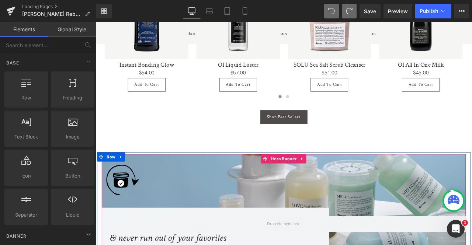
scroll to position [721, 0]
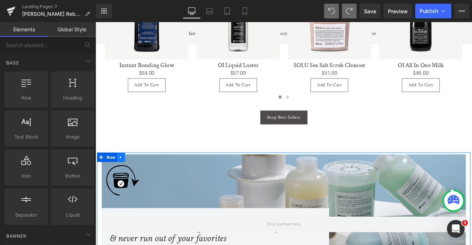
click at [126, 180] on icon at bounding box center [125, 183] width 5 height 6
click at [145, 181] on icon at bounding box center [144, 182] width 5 height 5
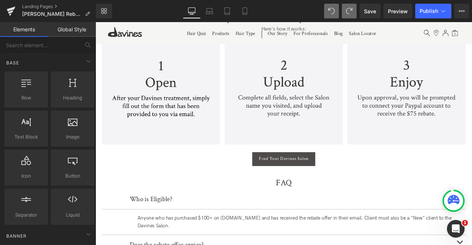
scroll to position [0, 0]
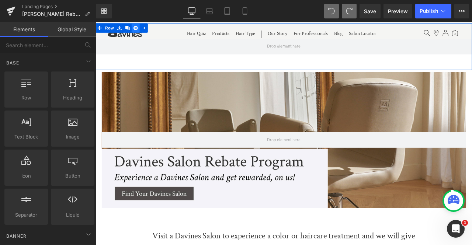
click at [142, 30] on icon at bounding box center [142, 30] width 5 height 6
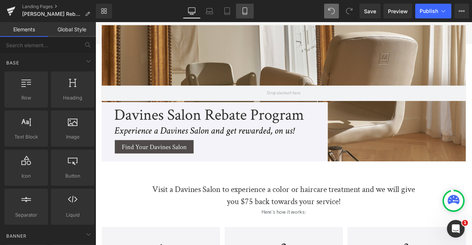
click at [244, 14] on icon at bounding box center [244, 10] width 7 height 7
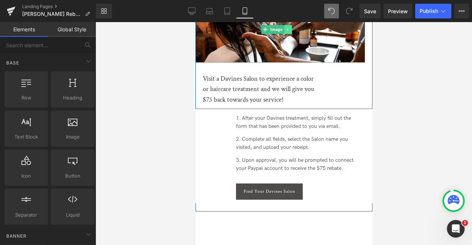
click at [287, 29] on icon at bounding box center [287, 29] width 4 height 4
click at [289, 30] on icon at bounding box center [291, 29] width 4 height 4
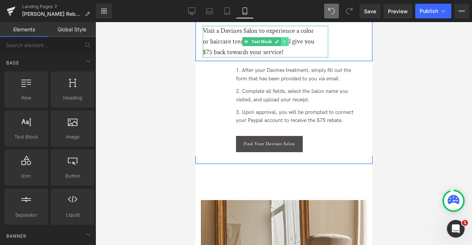
click at [283, 43] on icon at bounding box center [284, 41] width 4 height 4
click at [288, 42] on icon at bounding box center [288, 42] width 4 height 4
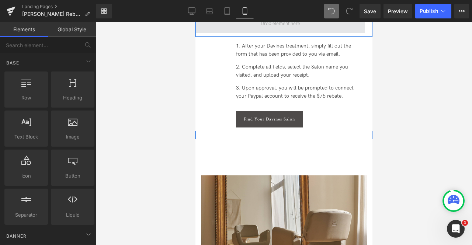
click at [222, 25] on span at bounding box center [280, 24] width 170 height 18
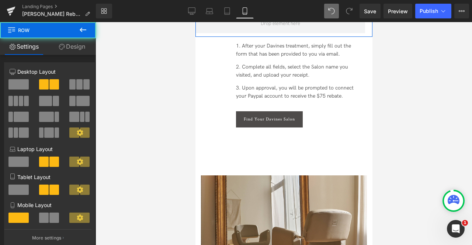
click at [86, 48] on link "Design" at bounding box center [72, 46] width 48 height 17
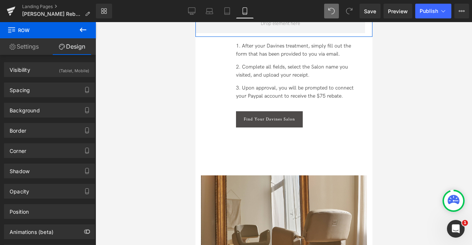
type input "-70"
type input "0"
type input "20"
type input "10"
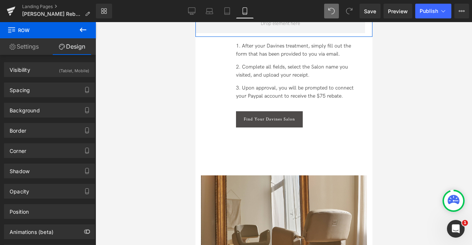
type input "0"
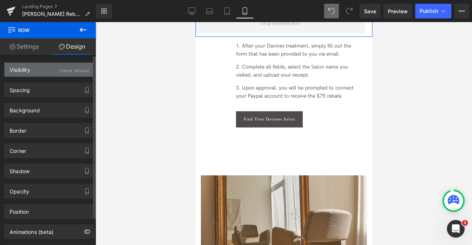
click at [60, 68] on div "(Tablet, Mobile)" at bounding box center [74, 69] width 30 height 12
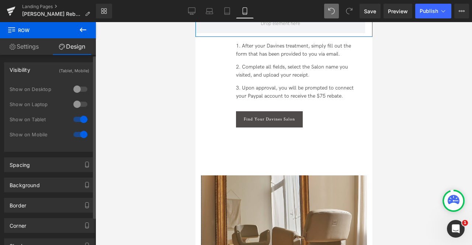
click at [60, 68] on div "(Tablet, Mobile)" at bounding box center [74, 69] width 30 height 12
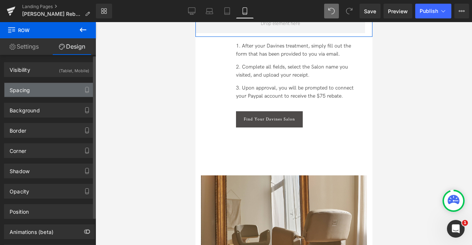
click at [59, 93] on div "Spacing" at bounding box center [49, 90] width 90 height 14
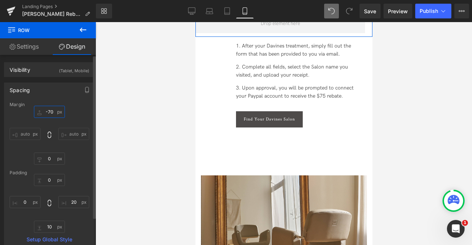
click at [50, 110] on input "-70" at bounding box center [49, 112] width 31 height 12
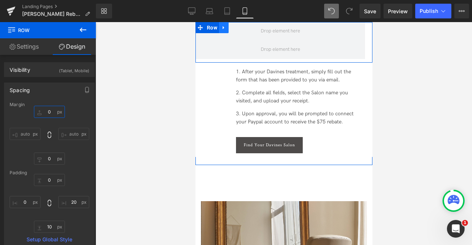
type input "0"
click at [223, 25] on icon at bounding box center [223, 28] width 5 height 6
click at [242, 28] on icon at bounding box center [242, 27] width 5 height 5
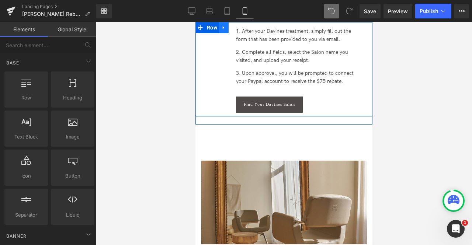
click at [223, 28] on icon at bounding box center [223, 28] width 5 height 6
click at [240, 29] on icon at bounding box center [242, 27] width 5 height 5
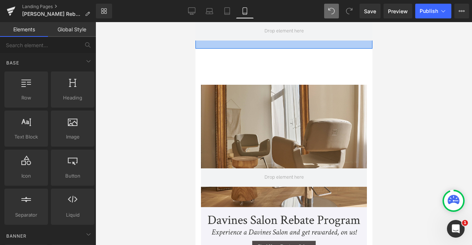
click at [217, 45] on div at bounding box center [283, 45] width 177 height 8
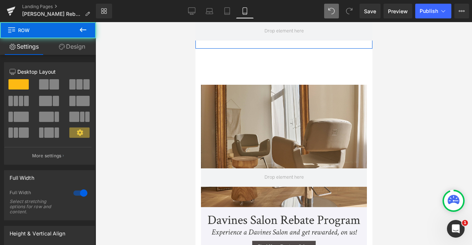
click at [77, 44] on link "Design" at bounding box center [72, 46] width 48 height 17
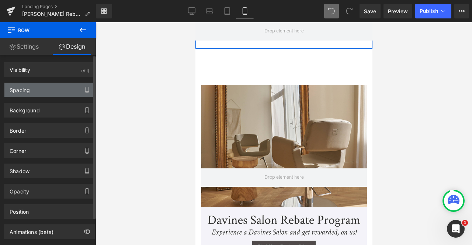
click at [67, 91] on div "Spacing" at bounding box center [49, 90] width 90 height 14
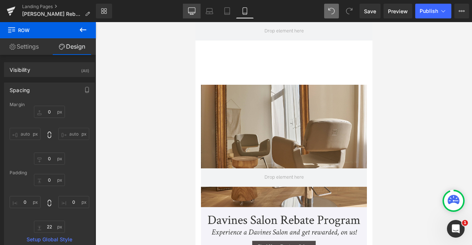
click at [194, 8] on icon at bounding box center [191, 10] width 7 height 7
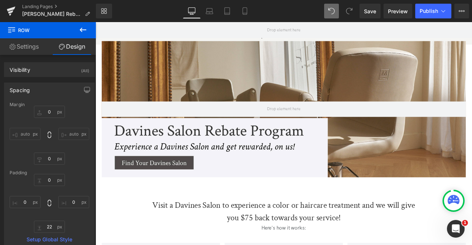
type input "0"
type input "4"
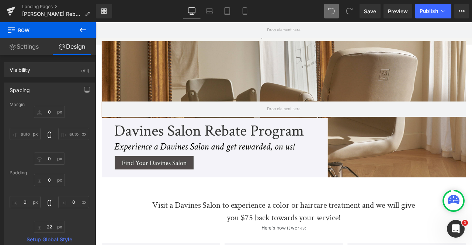
type input "0"
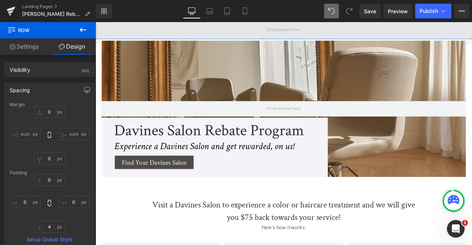
click at [177, 37] on span at bounding box center [319, 31] width 446 height 18
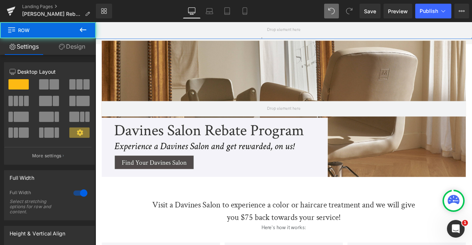
click at [43, 54] on link "Settings" at bounding box center [24, 46] width 48 height 17
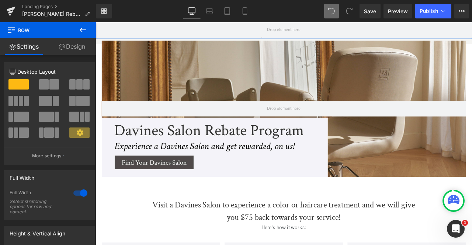
click at [74, 50] on link "Design" at bounding box center [72, 46] width 48 height 17
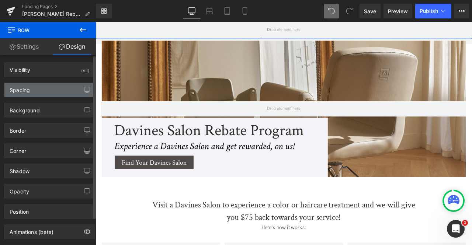
click at [63, 85] on div "Spacing" at bounding box center [49, 90] width 90 height 14
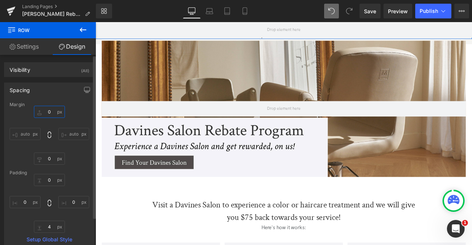
click at [49, 112] on input "0" at bounding box center [49, 112] width 31 height 12
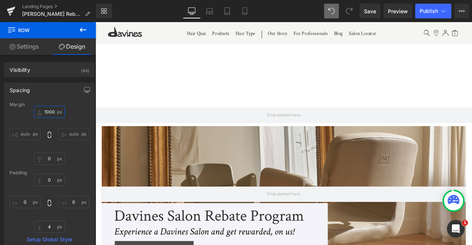
scroll to position [251, 0]
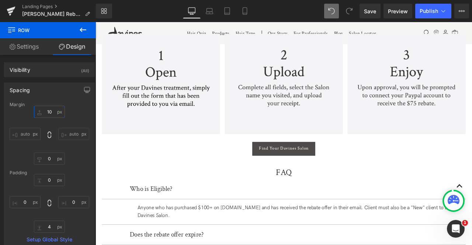
type input "1"
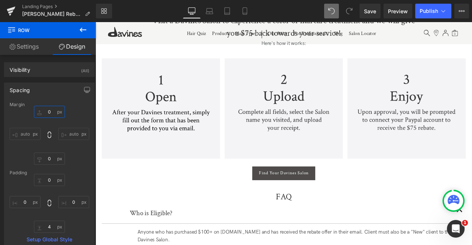
scroll to position [215, 0]
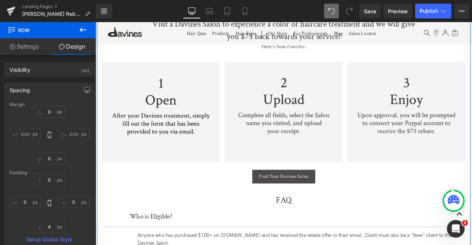
click at [221, 194] on div "Hero Banner Hero Banner 227px 200px Separator Separator Visit a Davines Salon t…" at bounding box center [318, 228] width 443 height 796
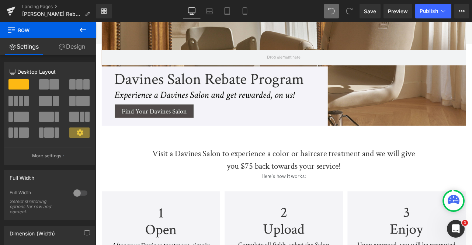
scroll to position [0, 0]
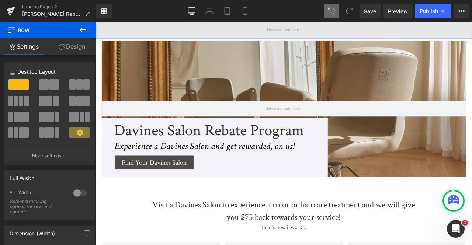
click at [256, 36] on span at bounding box center [319, 31] width 446 height 18
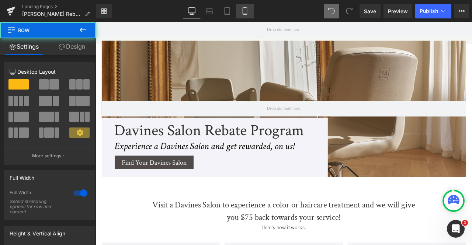
click at [245, 14] on icon at bounding box center [245, 11] width 4 height 7
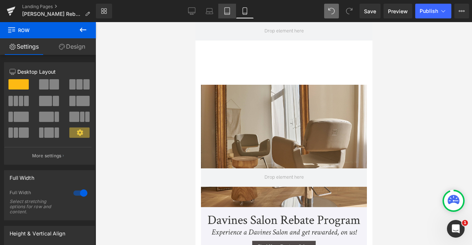
click at [225, 17] on link "Tablet" at bounding box center [227, 11] width 18 height 15
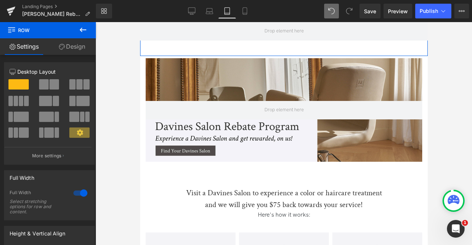
click at [212, 42] on div "Row" at bounding box center [284, 39] width 288 height 34
click at [76, 52] on link "Design" at bounding box center [72, 46] width 48 height 17
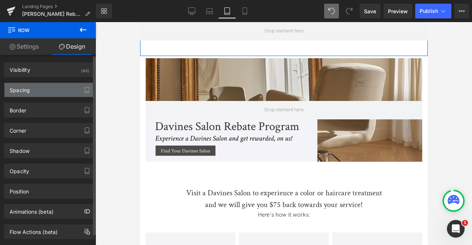
click at [51, 87] on div "Spacing" at bounding box center [49, 90] width 90 height 14
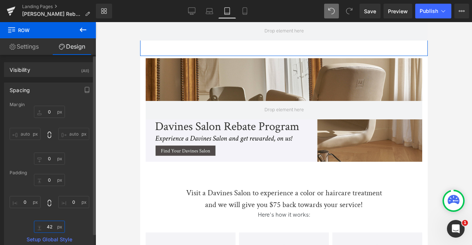
click at [50, 225] on input "42" at bounding box center [49, 227] width 31 height 12
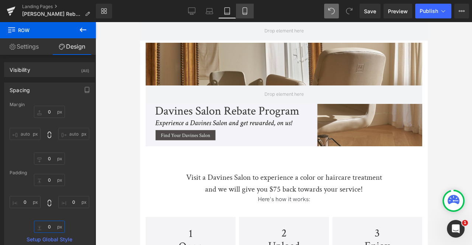
type input "0"
click at [245, 8] on icon at bounding box center [244, 10] width 7 height 7
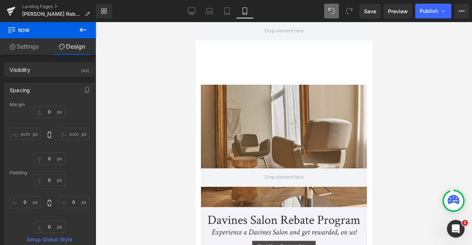
type input "0"
type input "22"
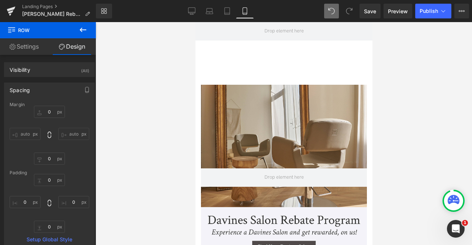
type input "0"
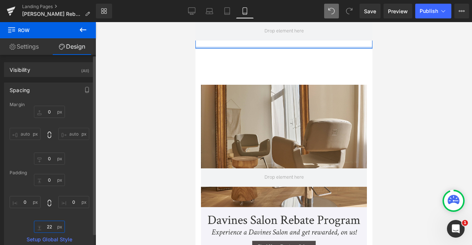
click at [49, 229] on input "22" at bounding box center [49, 227] width 31 height 12
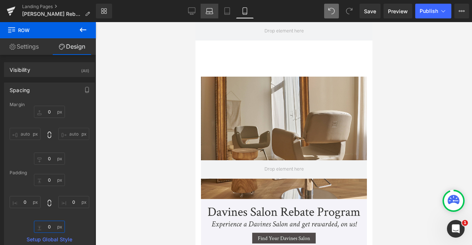
type input "0"
click at [209, 9] on icon at bounding box center [209, 10] width 7 height 7
type input "0"
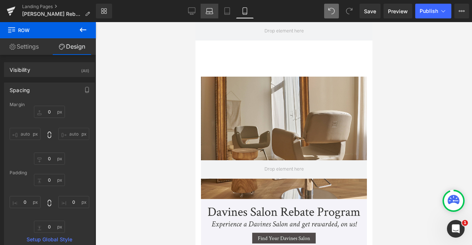
type input "0"
type input "42"
type input "0"
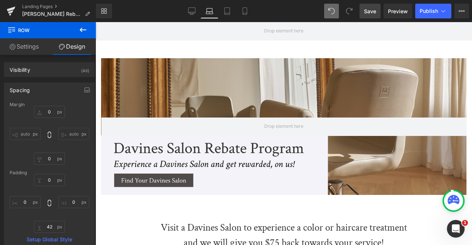
click at [375, 10] on span "Save" at bounding box center [370, 11] width 12 height 8
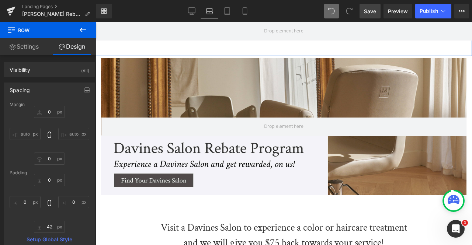
click at [170, 46] on div "Row" at bounding box center [284, 39] width 377 height 34
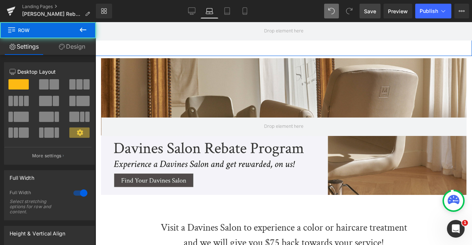
click at [76, 53] on link "Design" at bounding box center [72, 46] width 48 height 17
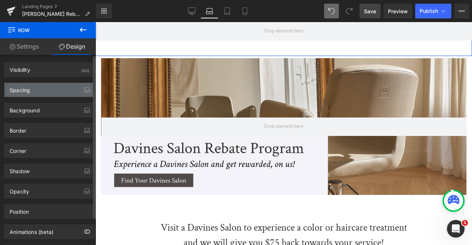
click at [40, 91] on div "Spacing" at bounding box center [49, 90] width 90 height 14
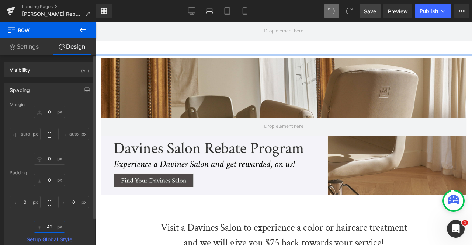
click at [49, 224] on input "42" at bounding box center [49, 227] width 31 height 12
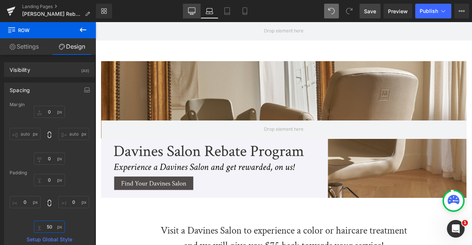
type input "50"
click at [189, 10] on icon at bounding box center [191, 10] width 7 height 7
type input "0"
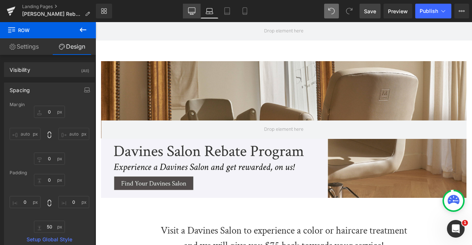
type input "0"
type input "4"
type input "0"
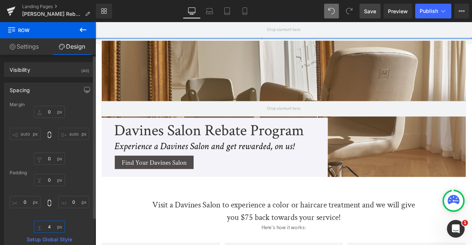
click at [52, 225] on input "4" at bounding box center [49, 227] width 31 height 12
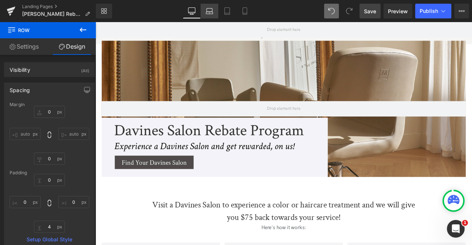
click at [207, 13] on icon at bounding box center [209, 10] width 7 height 7
type input "0"
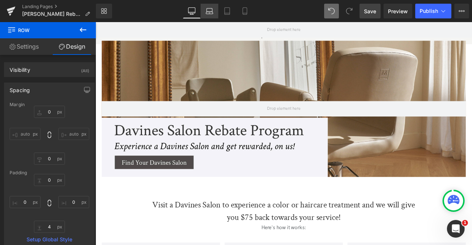
type input "50"
type input "0"
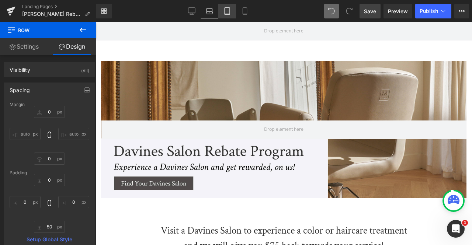
click at [225, 11] on icon at bounding box center [226, 10] width 7 height 7
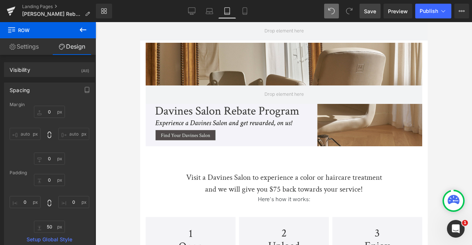
type input "0"
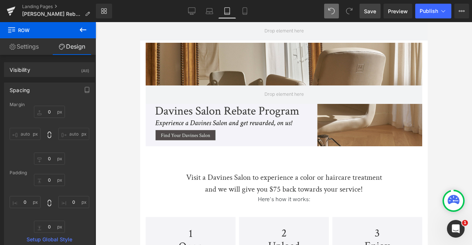
type input "0"
click at [45, 226] on input "0" at bounding box center [49, 227] width 31 height 12
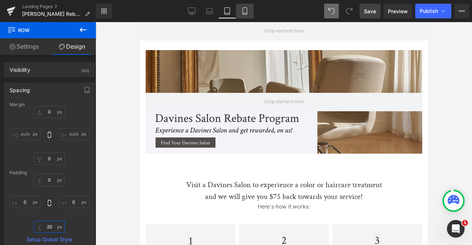
type input "20"
click at [251, 7] on link "Mobile" at bounding box center [245, 11] width 18 height 15
type input "0"
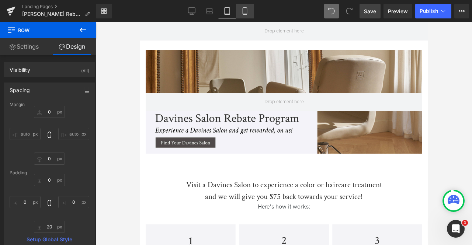
type input "0"
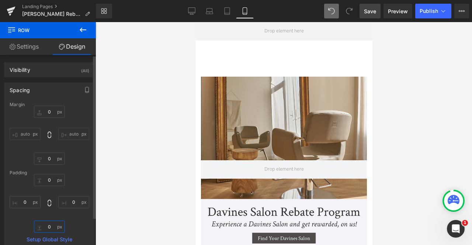
click at [48, 228] on input "0" at bounding box center [49, 227] width 31 height 12
click at [378, 7] on link "Save" at bounding box center [370, 11] width 21 height 15
click at [188, 5] on link "Desktop" at bounding box center [192, 11] width 18 height 15
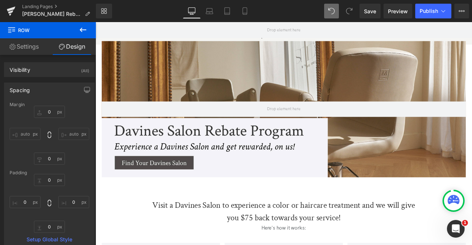
type input "0"
type input "4"
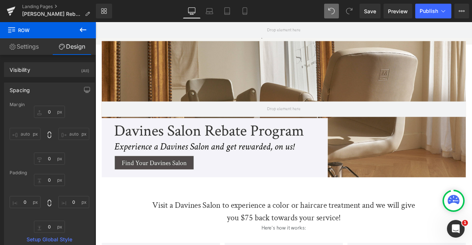
type input "0"
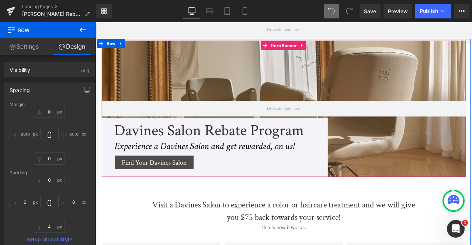
click at [147, 53] on div at bounding box center [318, 125] width 431 height 162
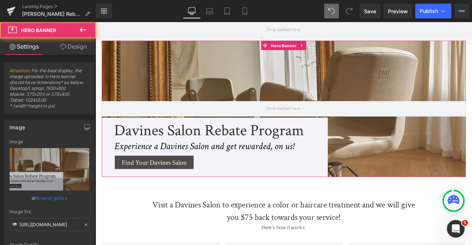
click at [77, 46] on link "Design" at bounding box center [73, 46] width 48 height 17
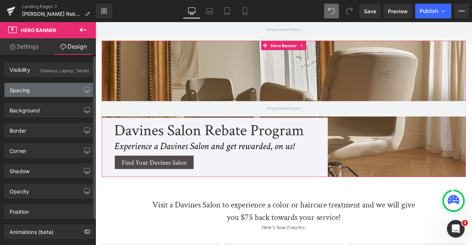
click at [55, 86] on div "Spacing" at bounding box center [49, 90] width 90 height 14
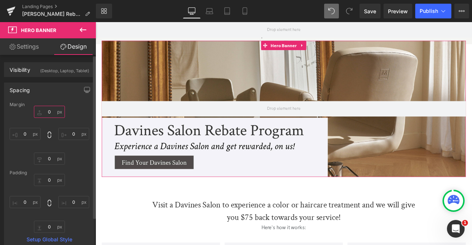
click at [49, 107] on input "0" at bounding box center [49, 112] width 31 height 12
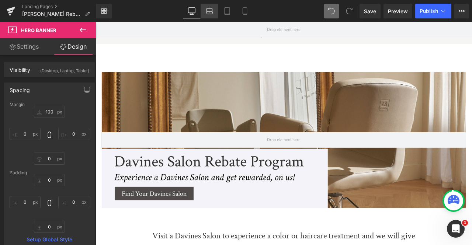
click at [209, 10] on icon at bounding box center [209, 10] width 7 height 7
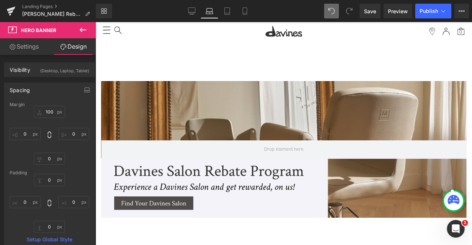
type input "100"
type input "0"
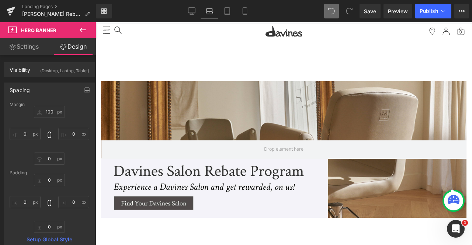
type input "0"
click at [230, 10] on icon at bounding box center [226, 10] width 7 height 7
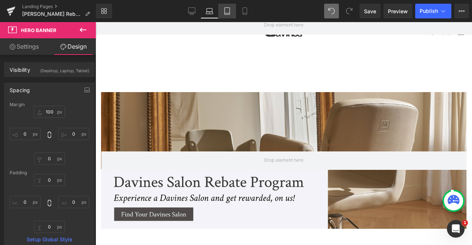
type input "100"
type input "0"
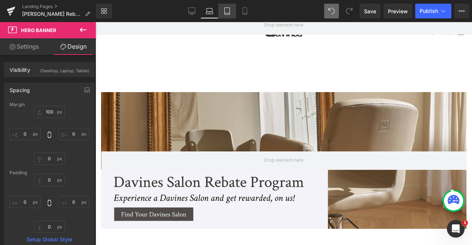
type input "0"
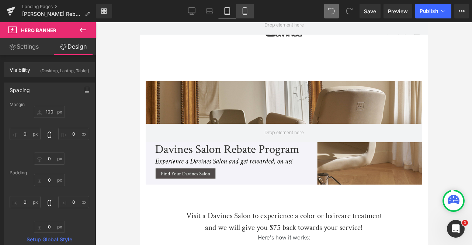
click at [244, 10] on icon at bounding box center [244, 10] width 7 height 7
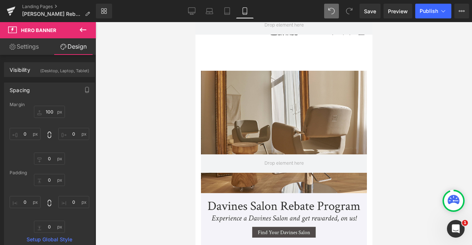
type input "100"
type input "0"
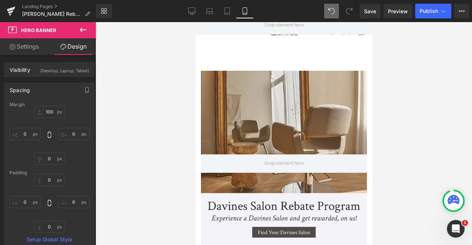
type input "0"
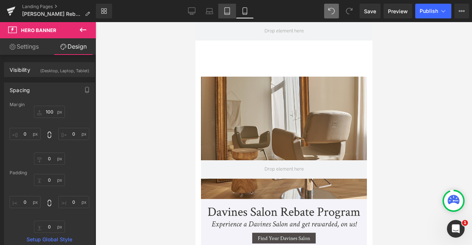
click at [234, 11] on link "Tablet" at bounding box center [227, 11] width 18 height 15
type input "100"
type input "0"
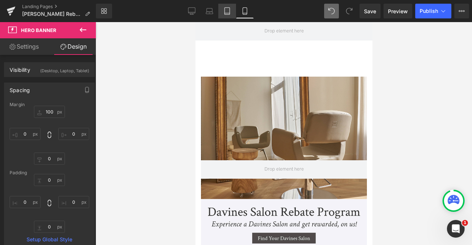
type input "0"
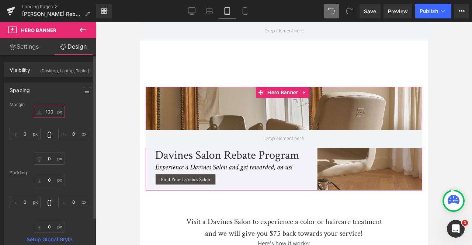
click at [51, 110] on input "100" at bounding box center [49, 112] width 31 height 12
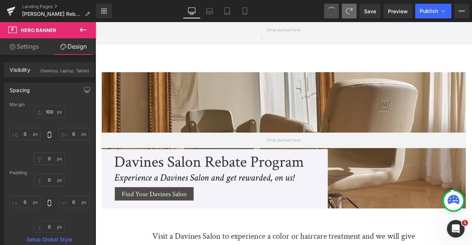
type input "0"
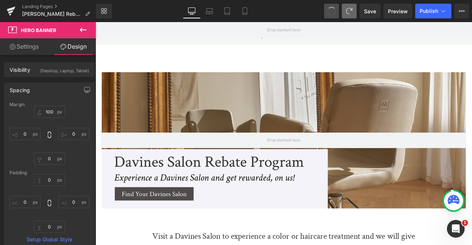
type input "0"
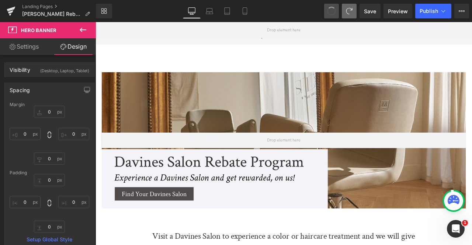
type input "0"
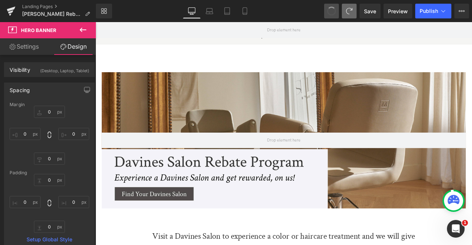
type input "0"
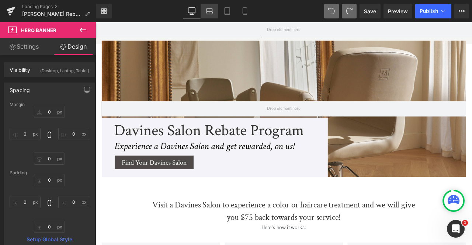
click at [212, 10] on icon at bounding box center [210, 9] width 6 height 3
type input "0"
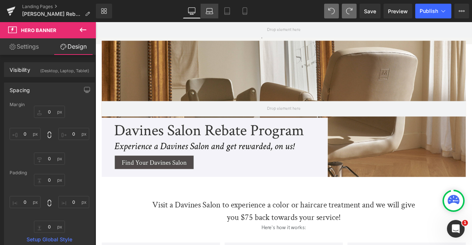
type input "0"
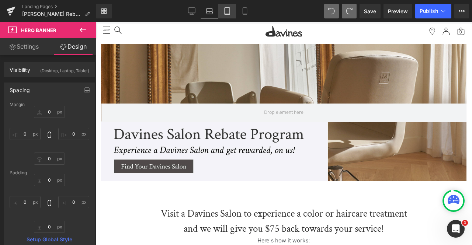
click at [232, 4] on link "Tablet" at bounding box center [227, 11] width 18 height 15
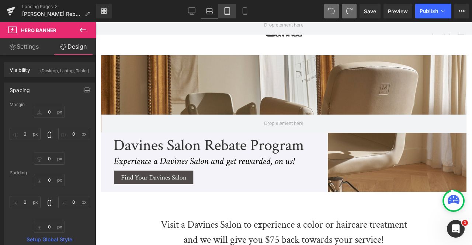
type input "0"
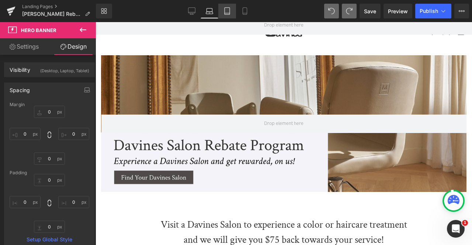
type input "0"
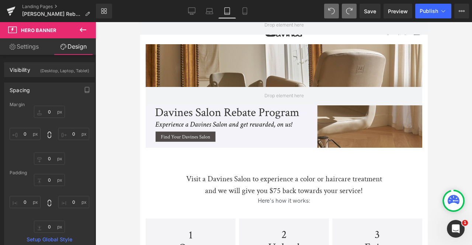
click at [191, 18] on div "Library Tablet Desktop Laptop Tablet Mobile Save Preview Publish Scheduled View…" at bounding box center [284, 11] width 376 height 22
click at [188, 16] on link "Desktop" at bounding box center [192, 11] width 18 height 15
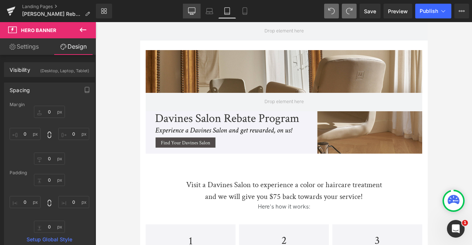
type input "0"
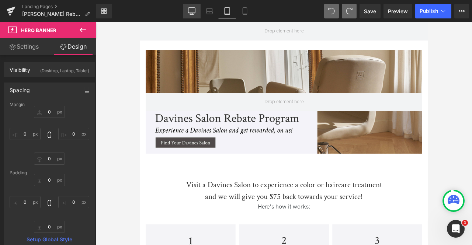
type input "0"
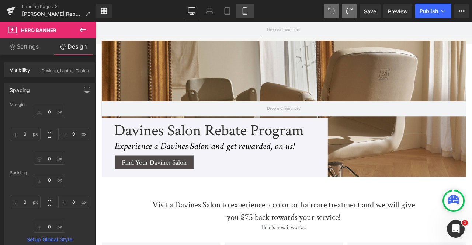
click at [241, 11] on link "Mobile" at bounding box center [245, 11] width 18 height 15
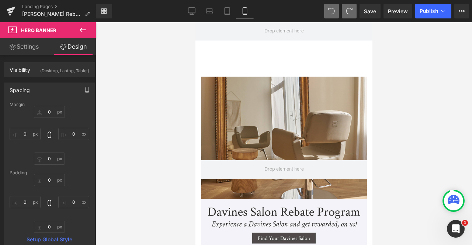
type input "0"
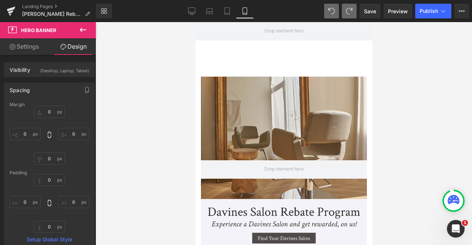
type input "0"
click at [187, 11] on link "Desktop" at bounding box center [192, 11] width 18 height 15
type input "0"
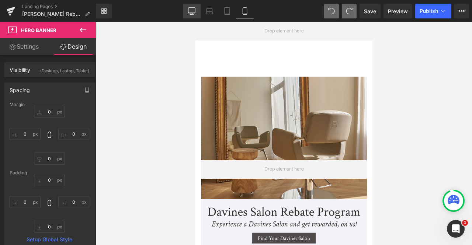
type input "0"
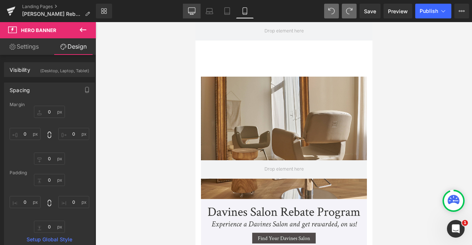
type input "0"
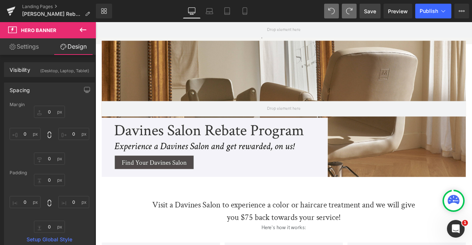
click at [366, 6] on link "Save" at bounding box center [370, 11] width 21 height 15
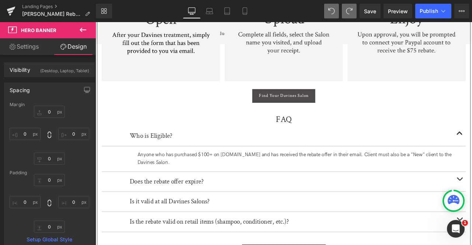
scroll to position [330, 0]
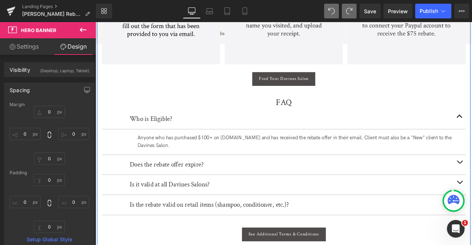
click at [190, 161] on div "Anyone who has purchased $100+ on [DOMAIN_NAME] and has received the rebate off…" at bounding box center [337, 164] width 384 height 19
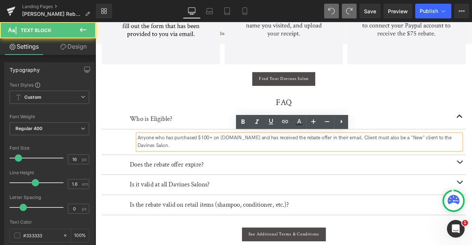
click at [227, 158] on div "Anyone who has purchased $100+ on [DOMAIN_NAME] and has received the rebate off…" at bounding box center [337, 164] width 384 height 19
